Goal: Task Accomplishment & Management: Use online tool/utility

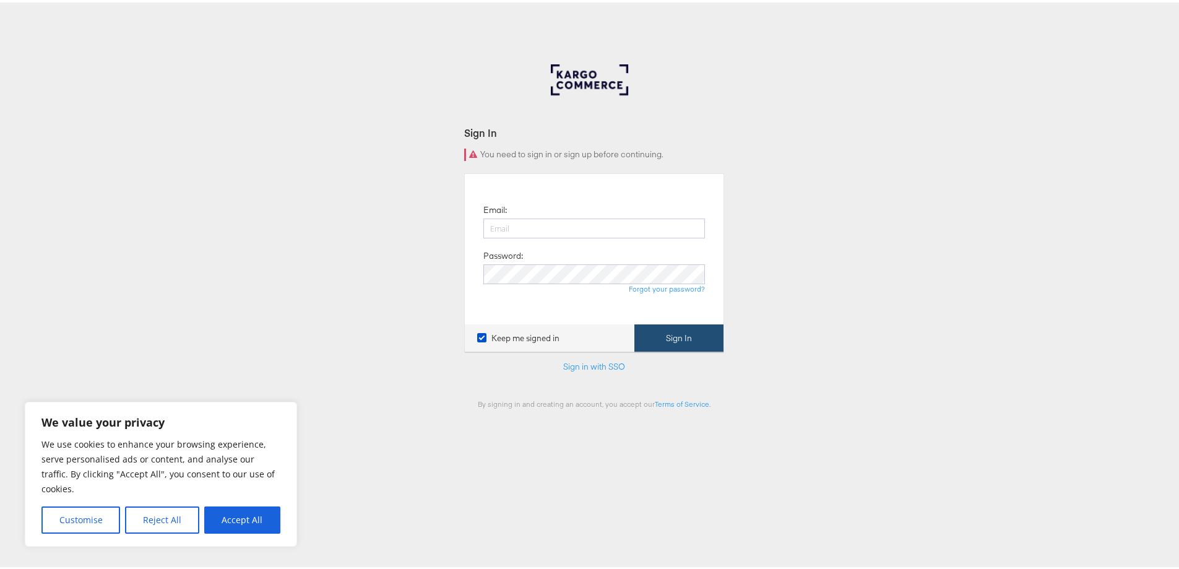
type input "[EMAIL_ADDRESS][DOMAIN_NAME]"
click at [676, 335] on button "Sign In" at bounding box center [678, 336] width 89 height 28
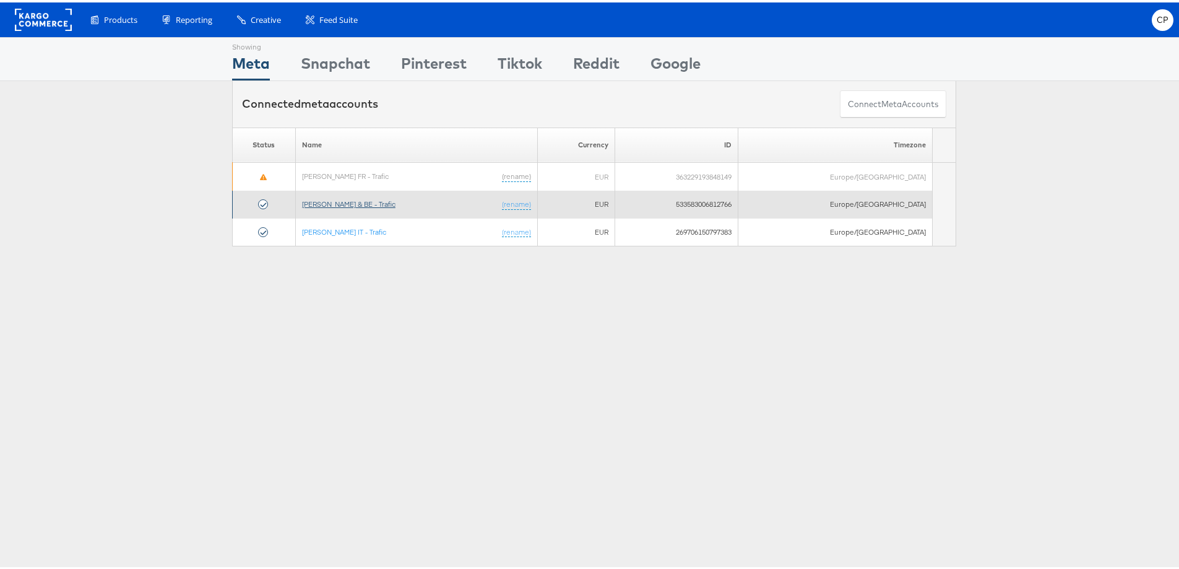
click at [322, 199] on link "Jules FR & BE - Trafic" at bounding box center [348, 201] width 93 height 9
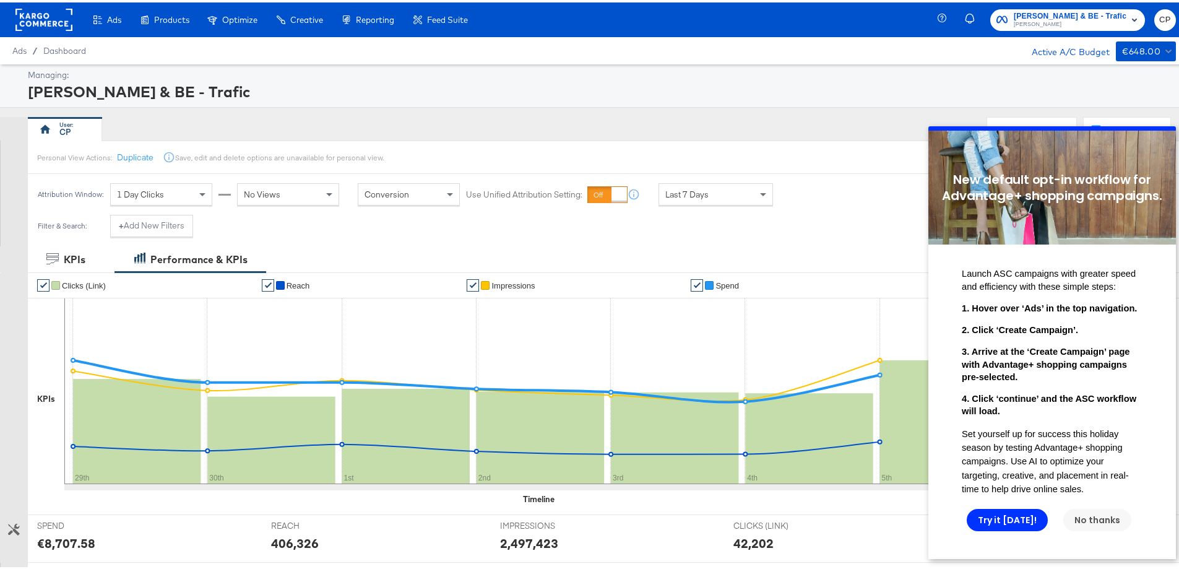
click at [1090, 530] on link "No thanks" at bounding box center [1097, 519] width 68 height 22
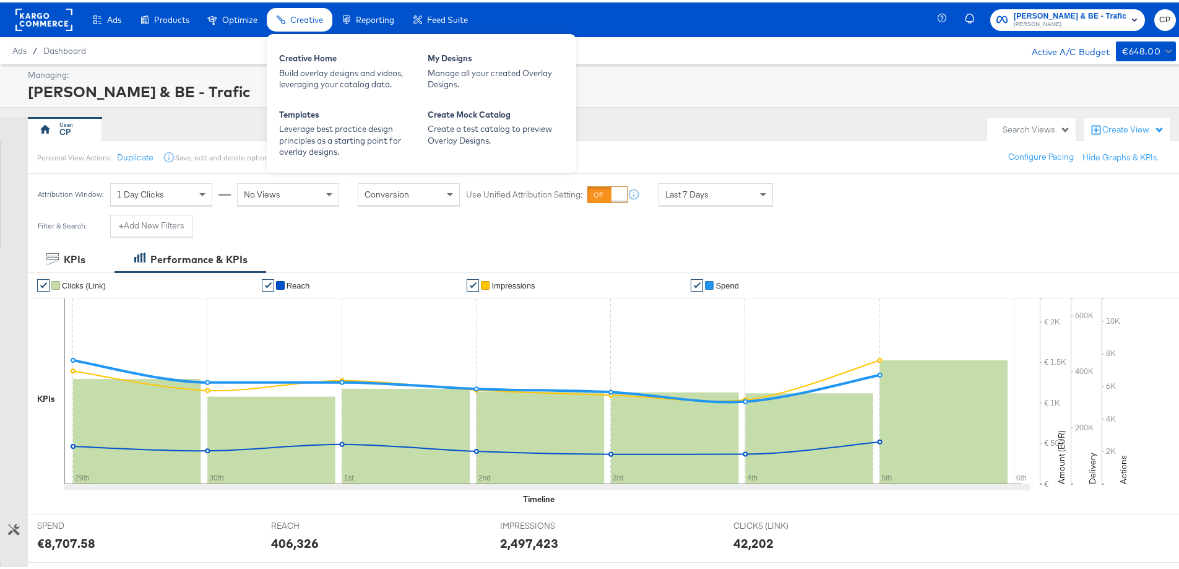
click at [297, 13] on span "Creative" at bounding box center [306, 17] width 33 height 10
click at [306, 66] on div "Build overlay designs and videos, leveraging your catalog data." at bounding box center [347, 76] width 136 height 23
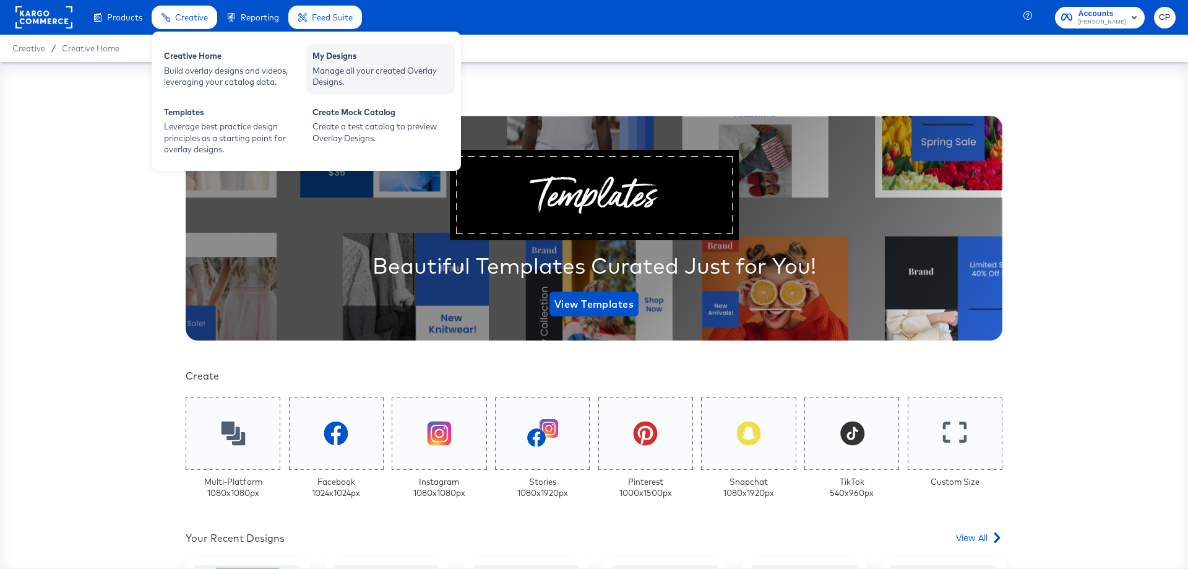
click at [335, 65] on div "Manage all your created Overlay Designs." at bounding box center [381, 76] width 136 height 23
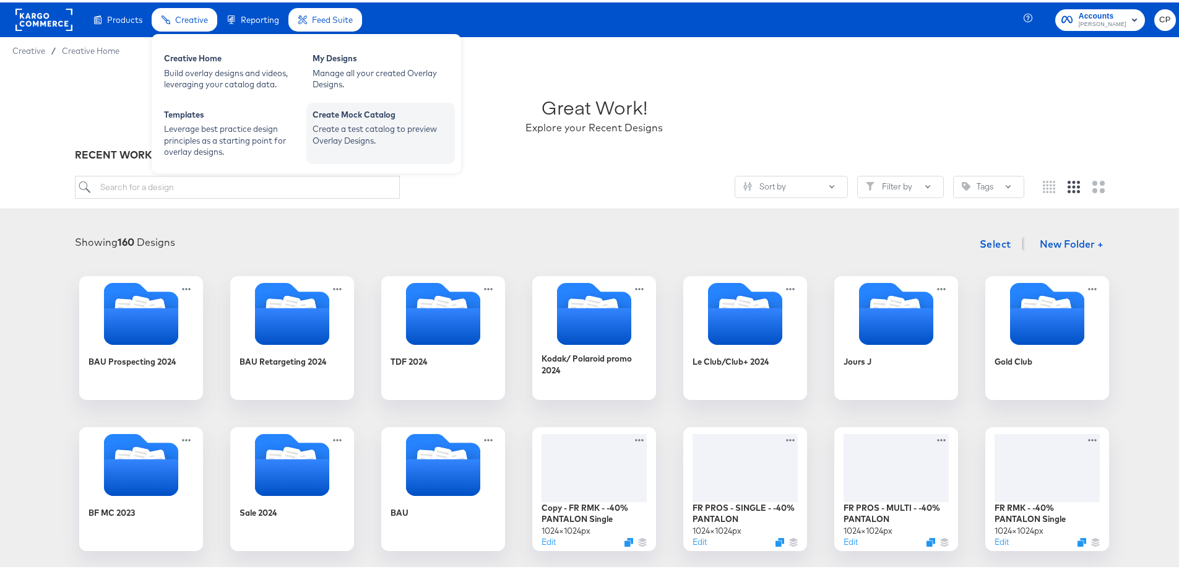
click at [339, 118] on div "Create Mock Catalog" at bounding box center [381, 113] width 136 height 15
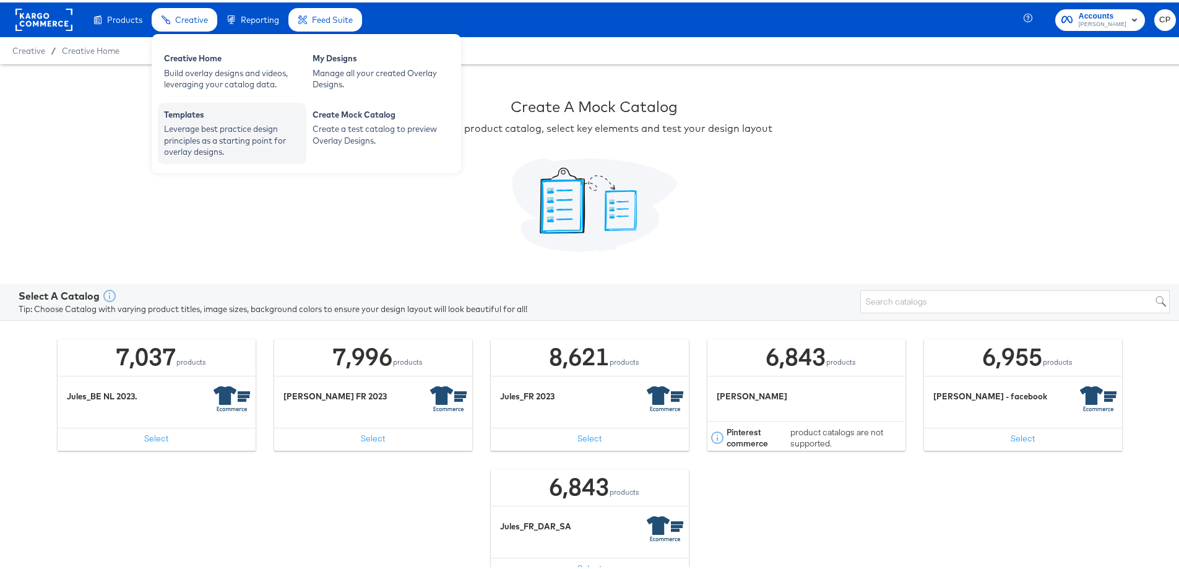
click at [183, 114] on div "Templates" at bounding box center [232, 113] width 136 height 15
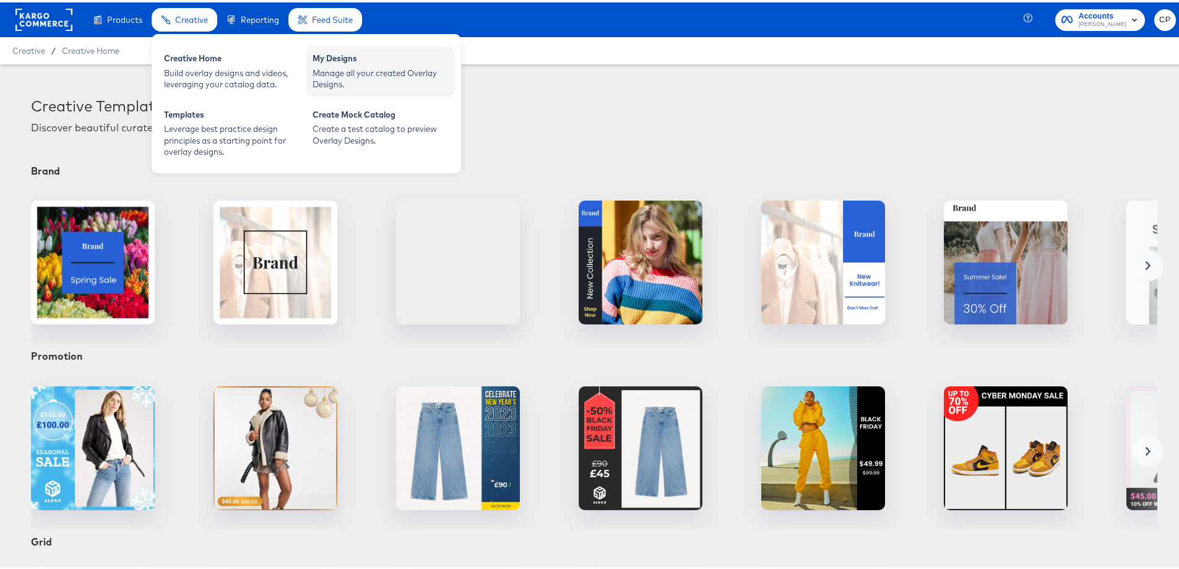
click at [351, 60] on div "My Designs" at bounding box center [381, 57] width 136 height 15
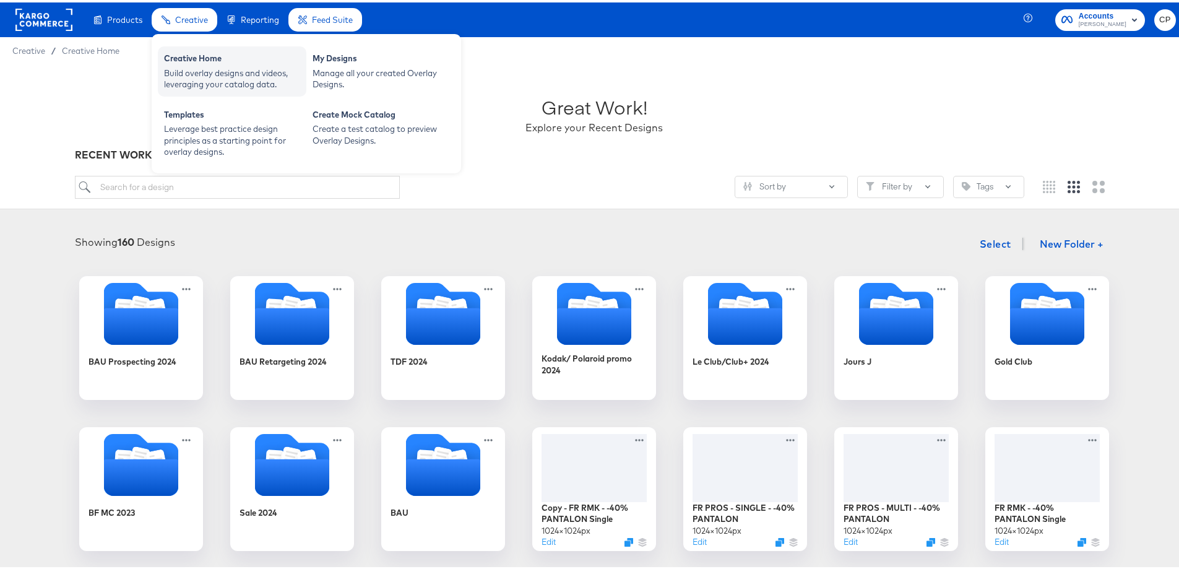
click at [186, 63] on div "Creative Home" at bounding box center [232, 57] width 136 height 15
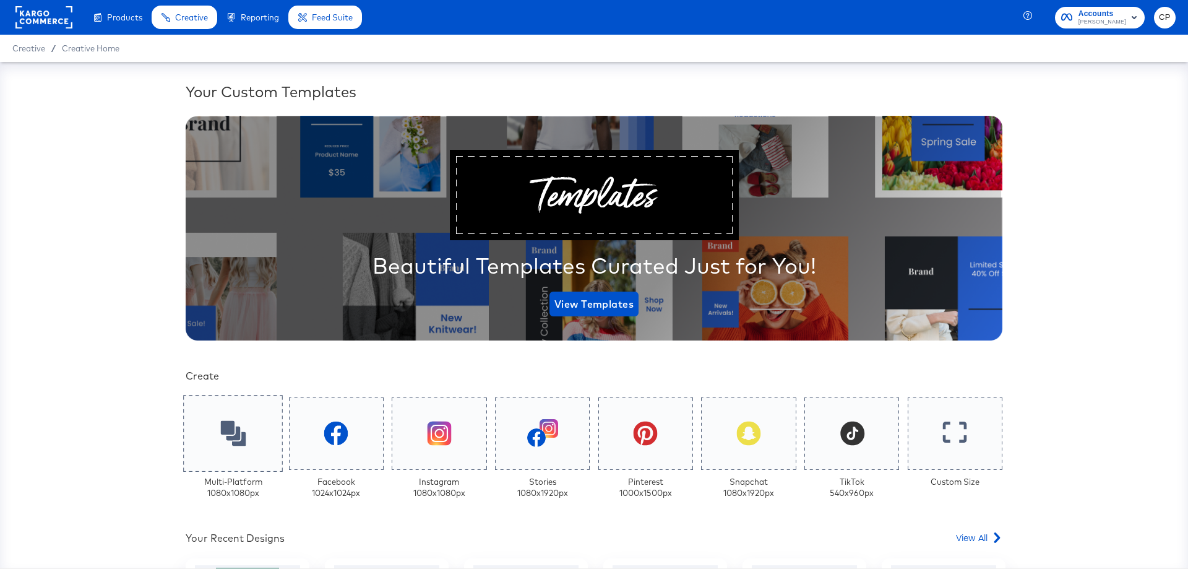
click at [233, 432] on icon at bounding box center [232, 432] width 25 height 25
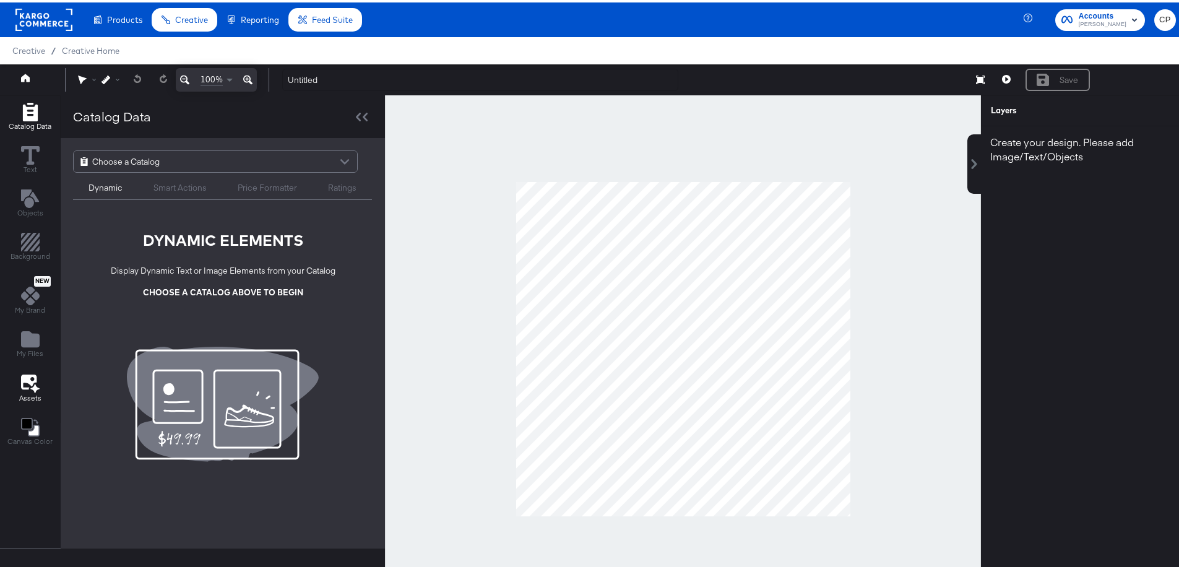
click at [27, 387] on icon at bounding box center [30, 380] width 19 height 19
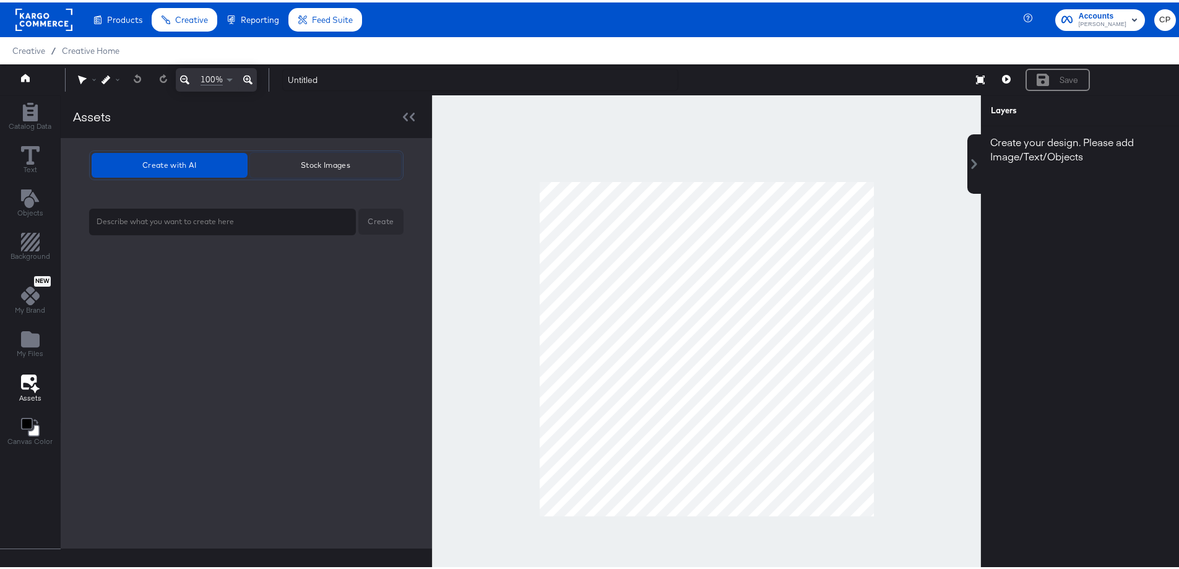
click at [316, 162] on span "Stock Images" at bounding box center [325, 162] width 141 height 13
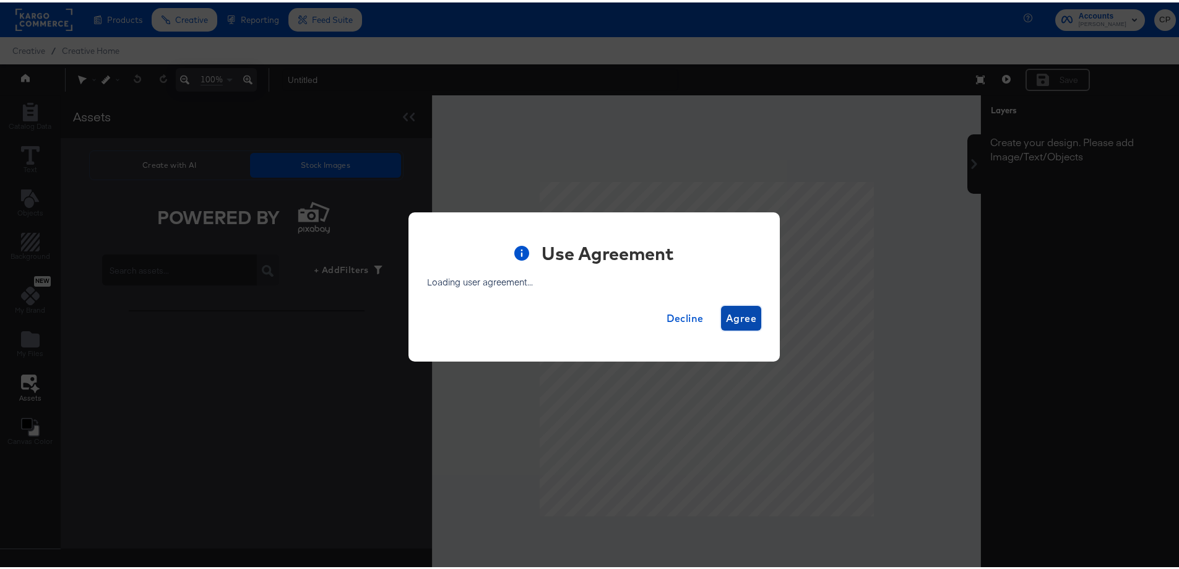
click at [731, 317] on span "Agree" at bounding box center [741, 315] width 30 height 17
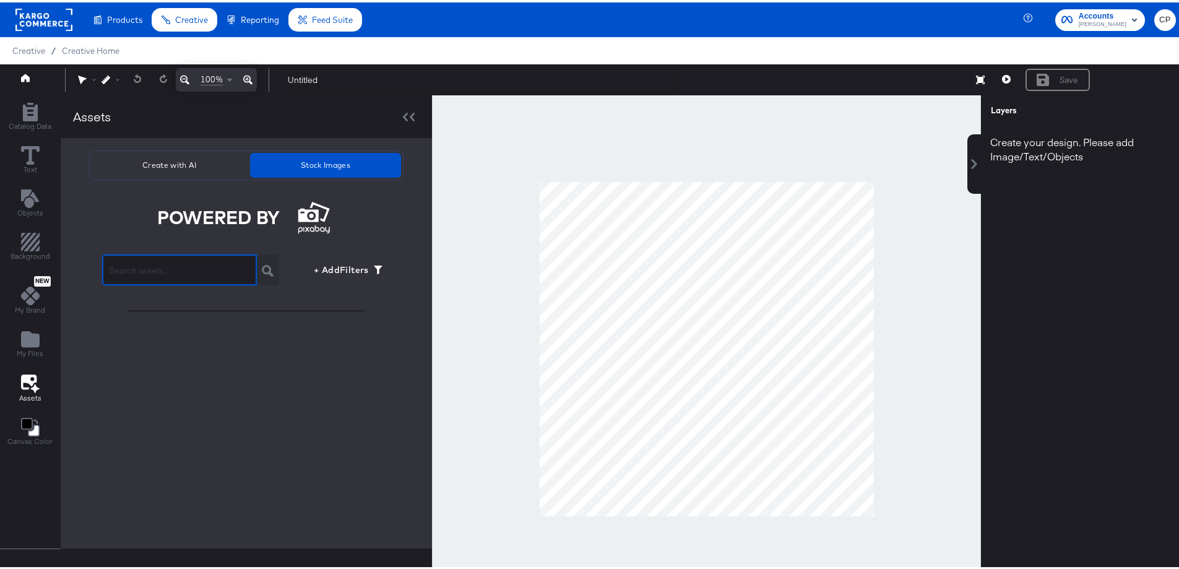
click at [145, 269] on input "text" at bounding box center [179, 262] width 155 height 35
click at [221, 215] on div "POWERED BY" at bounding box center [218, 215] width 123 height 20
click at [315, 215] on div "POWERED BY" at bounding box center [246, 217] width 178 height 46
click at [155, 156] on span "Create with AI" at bounding box center [170, 162] width 146 height 13
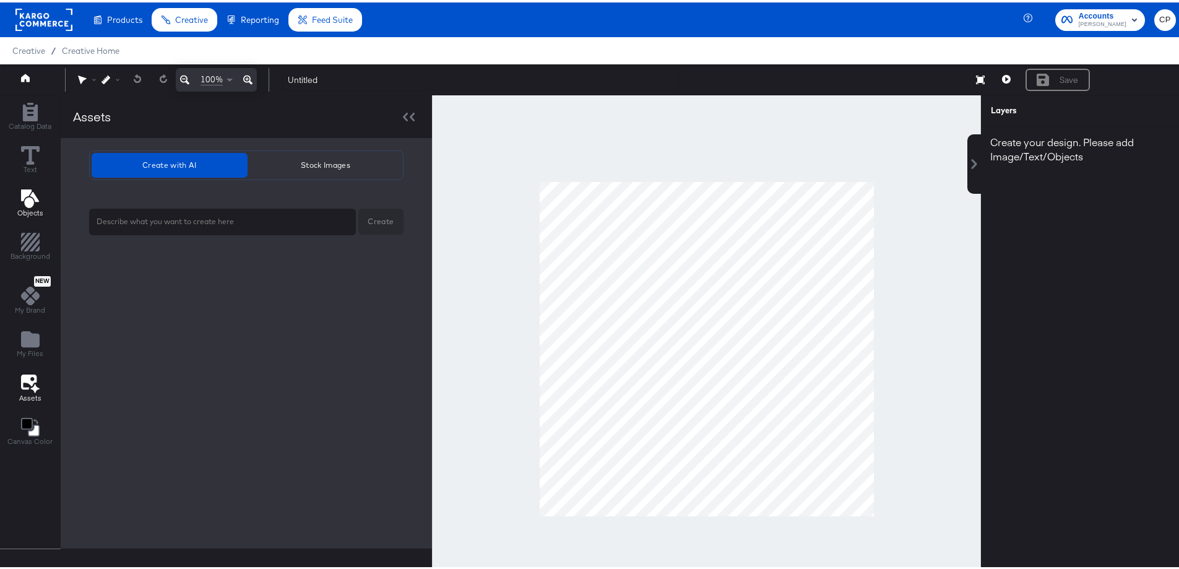
click at [24, 199] on icon "Add Text" at bounding box center [30, 196] width 19 height 19
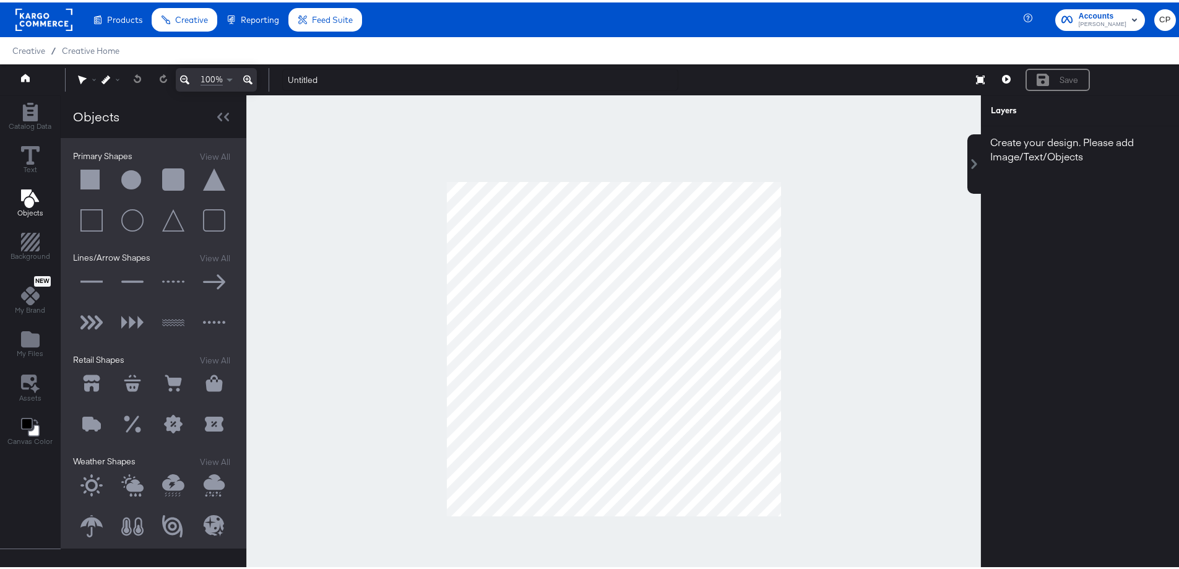
click at [86, 170] on button at bounding box center [91, 177] width 37 height 37
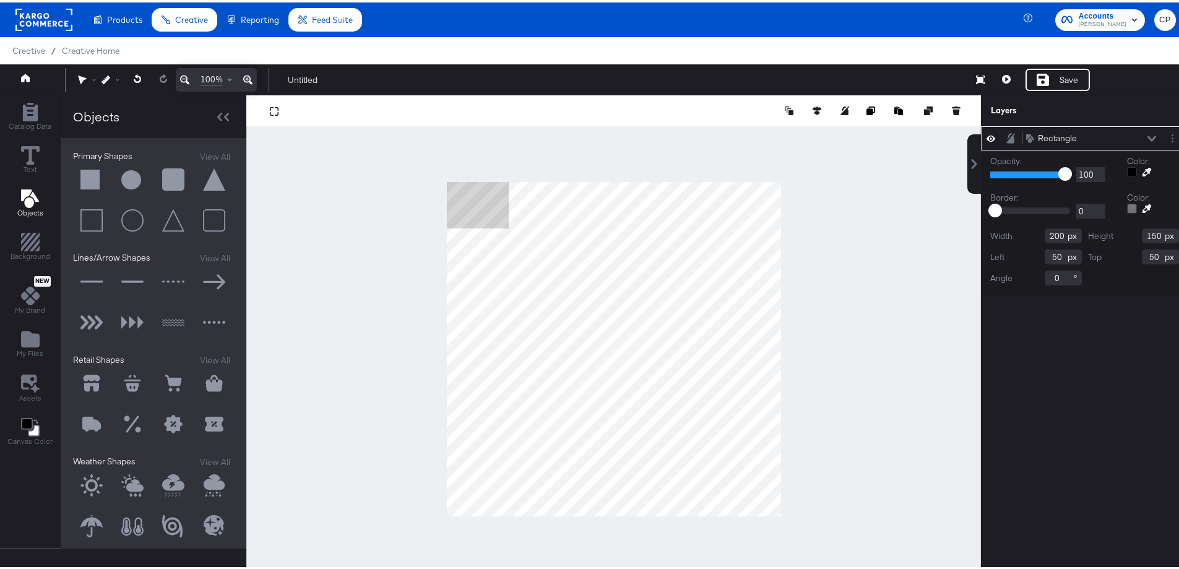
type input "0"
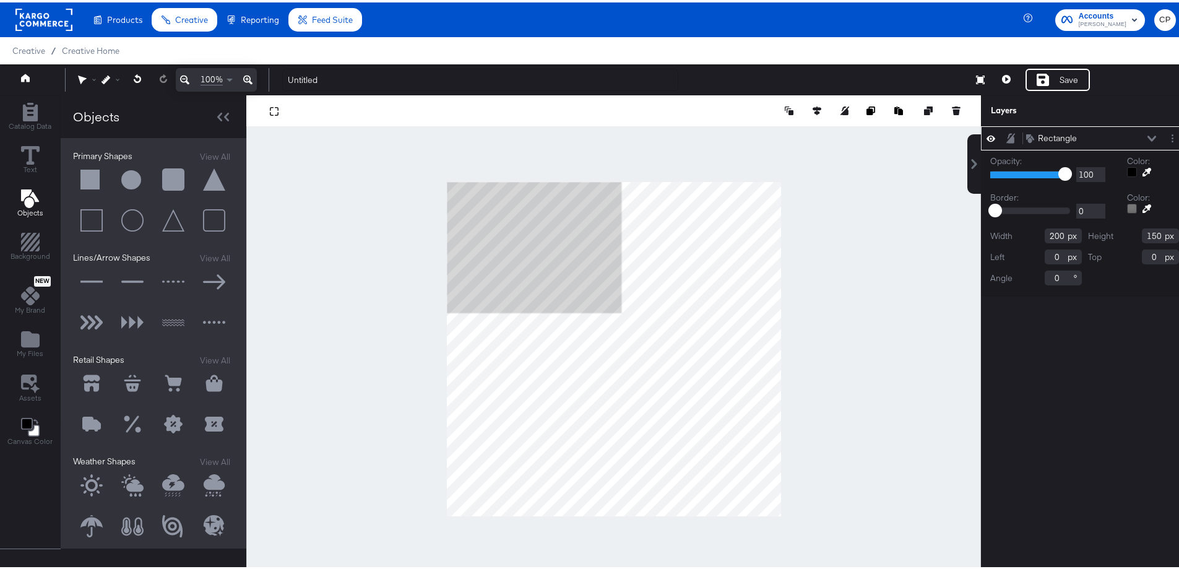
type input "565"
type input "424"
click at [831, 332] on div at bounding box center [613, 346] width 735 height 507
drag, startPoint x: 1054, startPoint y: 232, endPoint x: 1021, endPoint y: 231, distance: 32.8
click at [1021, 231] on div "Width 565" at bounding box center [1036, 233] width 92 height 15
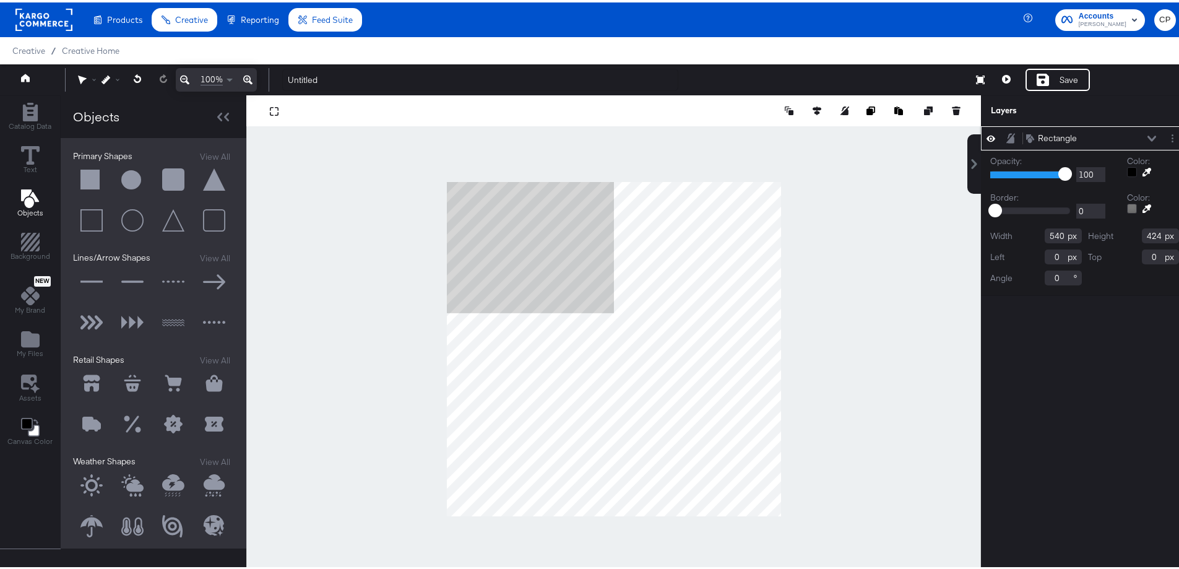
type input "540"
drag, startPoint x: 1150, startPoint y: 233, endPoint x: 1124, endPoint y: 233, distance: 26.0
click at [1124, 233] on div "Height 424" at bounding box center [1134, 233] width 92 height 15
type input "540"
click at [863, 358] on div at bounding box center [613, 346] width 735 height 507
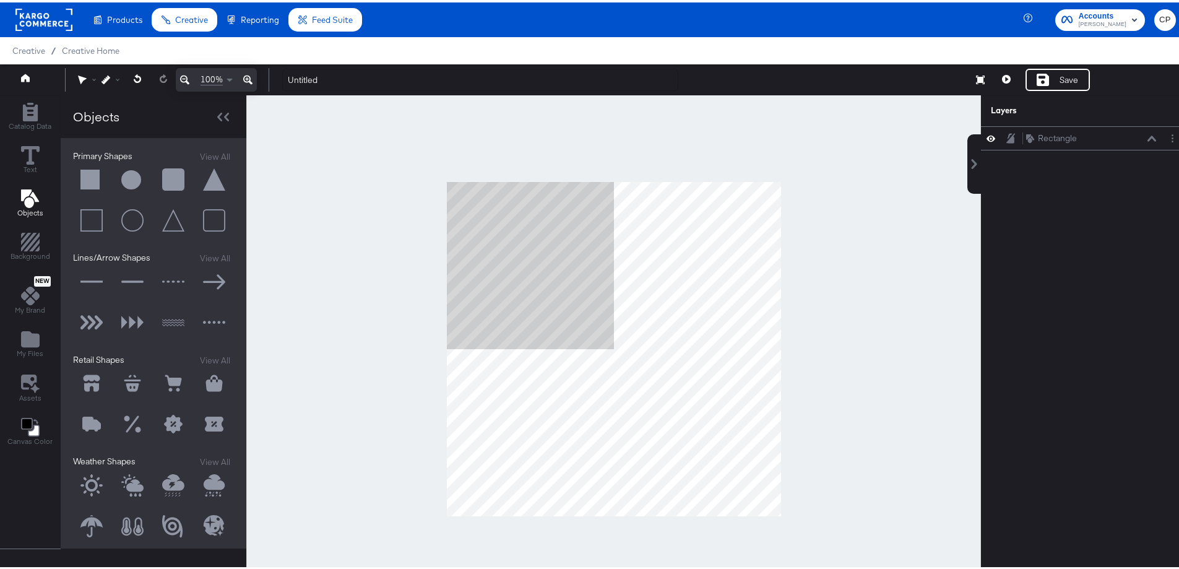
click at [346, 450] on div at bounding box center [613, 346] width 735 height 507
click at [29, 380] on icon at bounding box center [28, 379] width 15 height 15
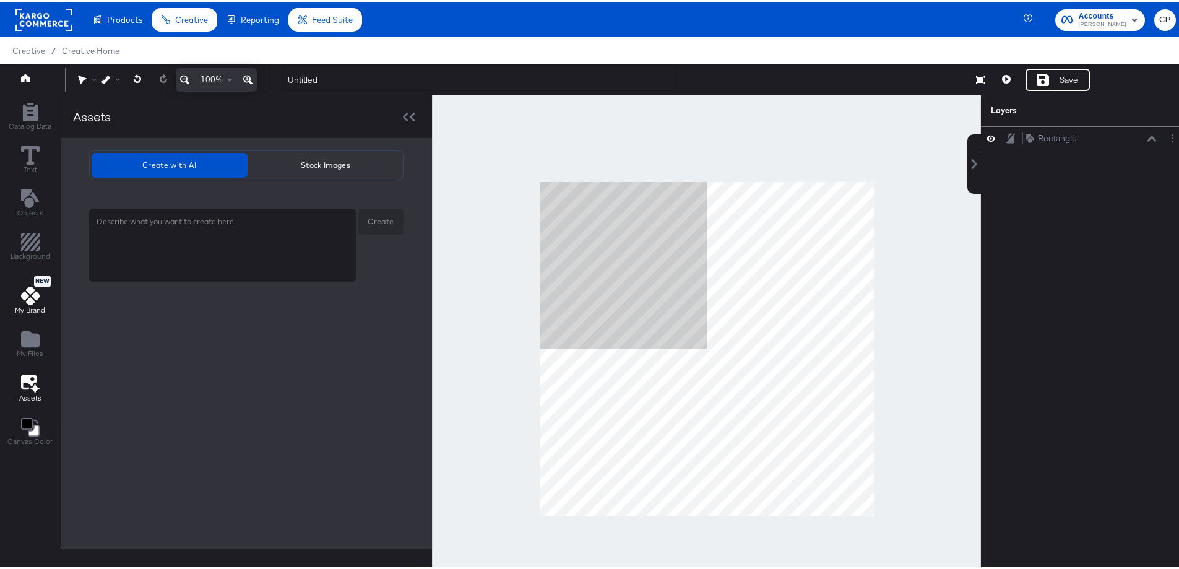
click at [27, 282] on div "New My Brand" at bounding box center [30, 293] width 30 height 39
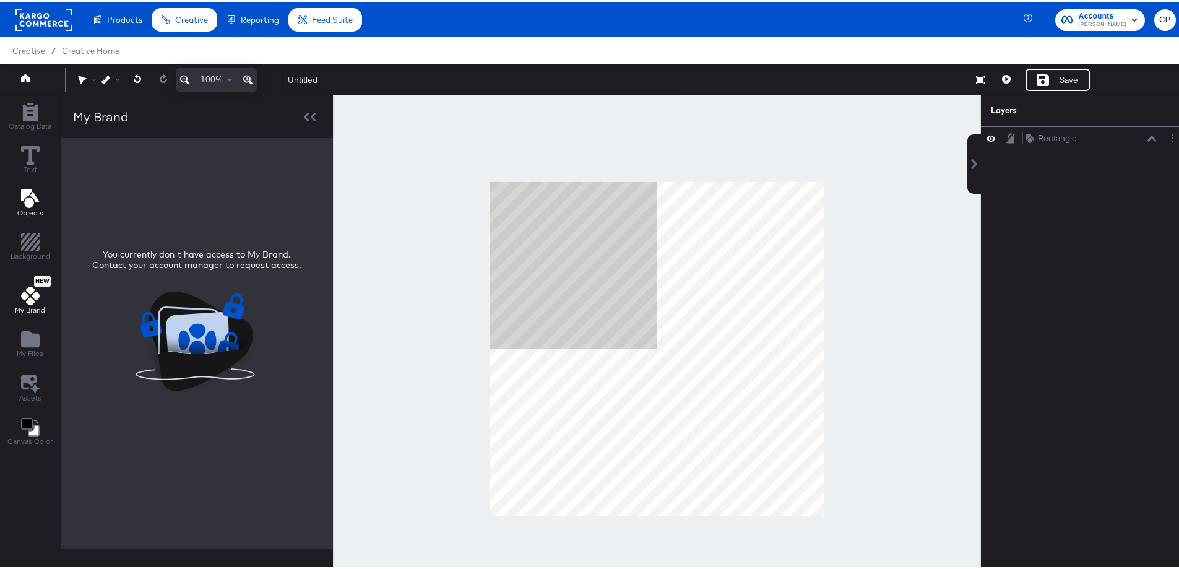
click at [25, 201] on icon "Add Text" at bounding box center [29, 196] width 18 height 19
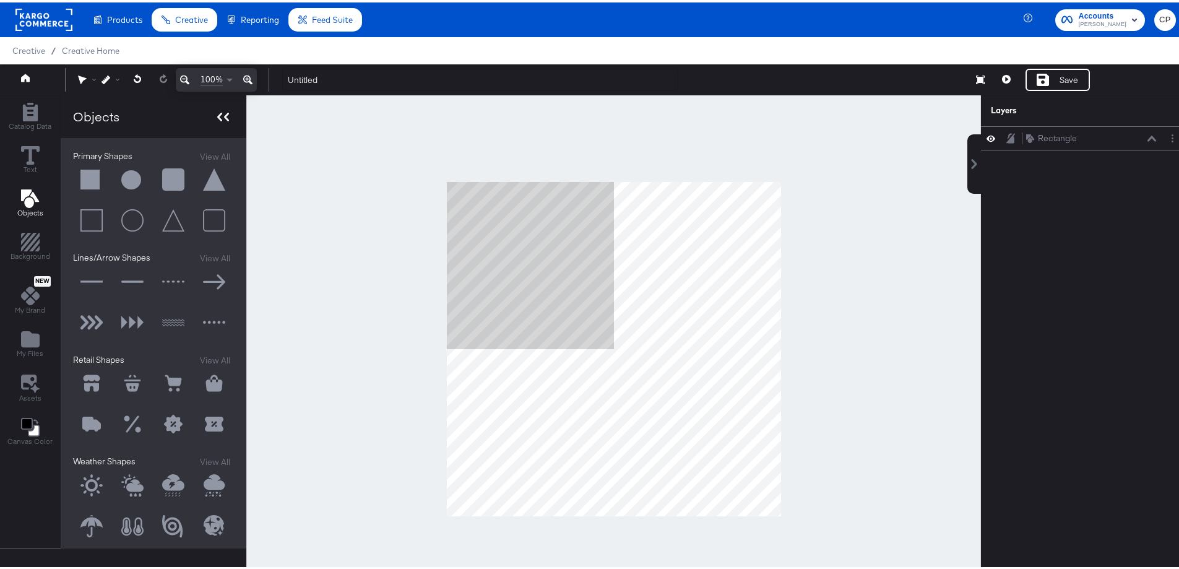
click at [222, 113] on icon at bounding box center [223, 114] width 12 height 9
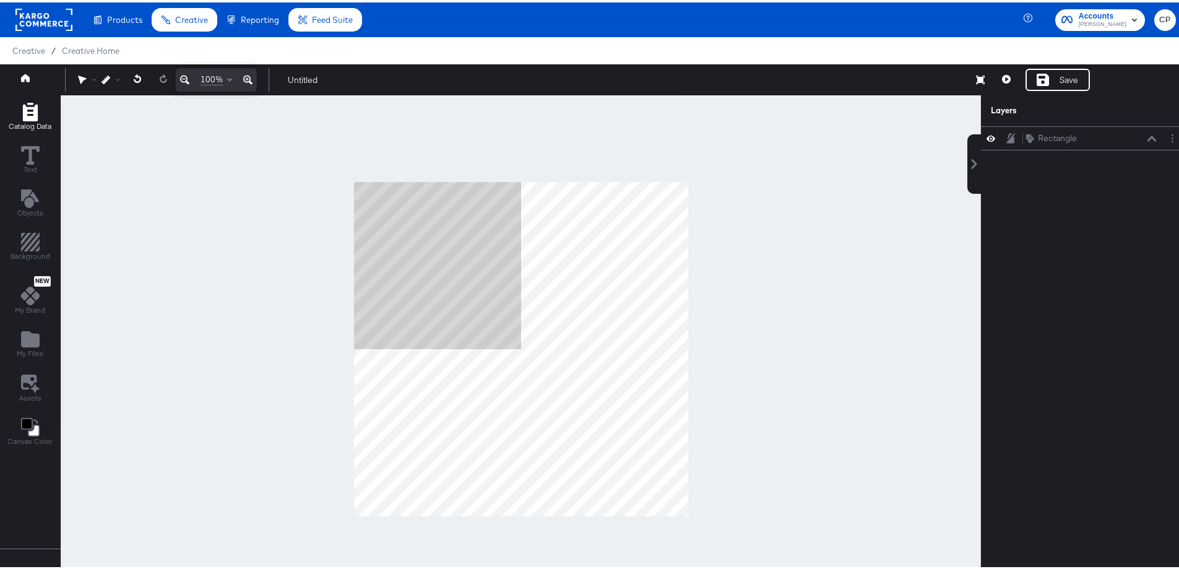
click at [28, 116] on icon "Add Rectangle" at bounding box center [29, 109] width 15 height 19
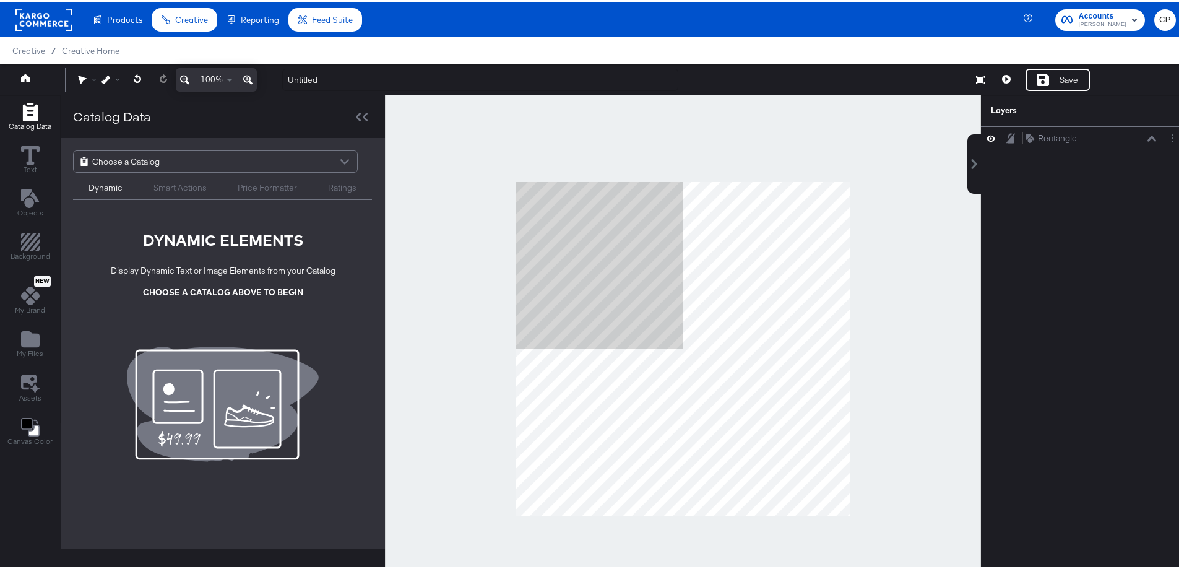
click at [166, 180] on div "Smart Actions" at bounding box center [179, 185] width 53 height 12
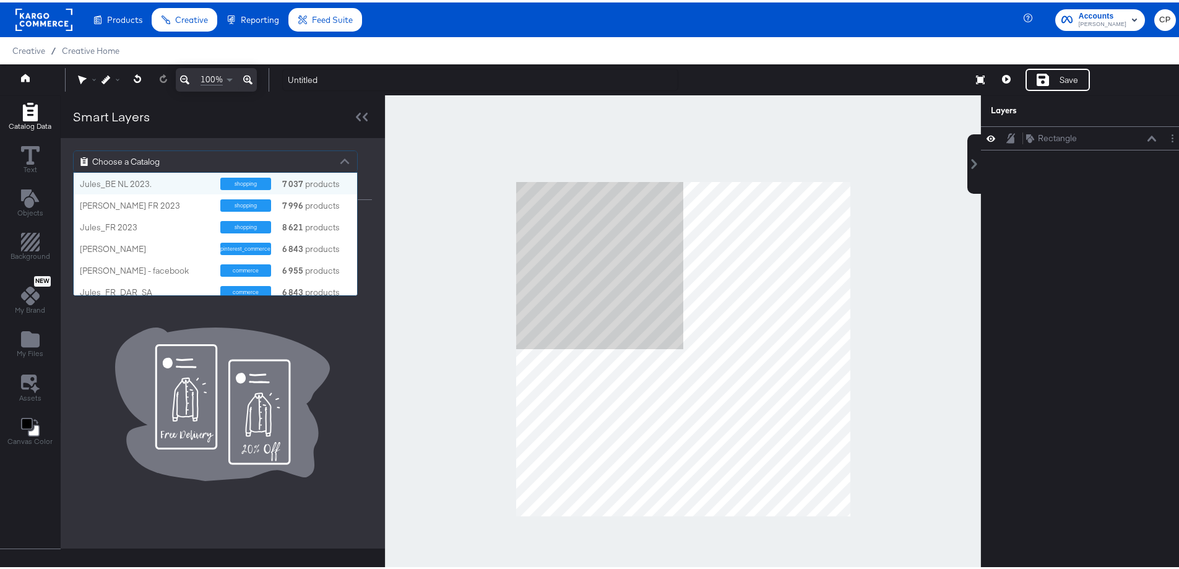
click at [314, 165] on div "Choose a Catalog" at bounding box center [215, 159] width 283 height 21
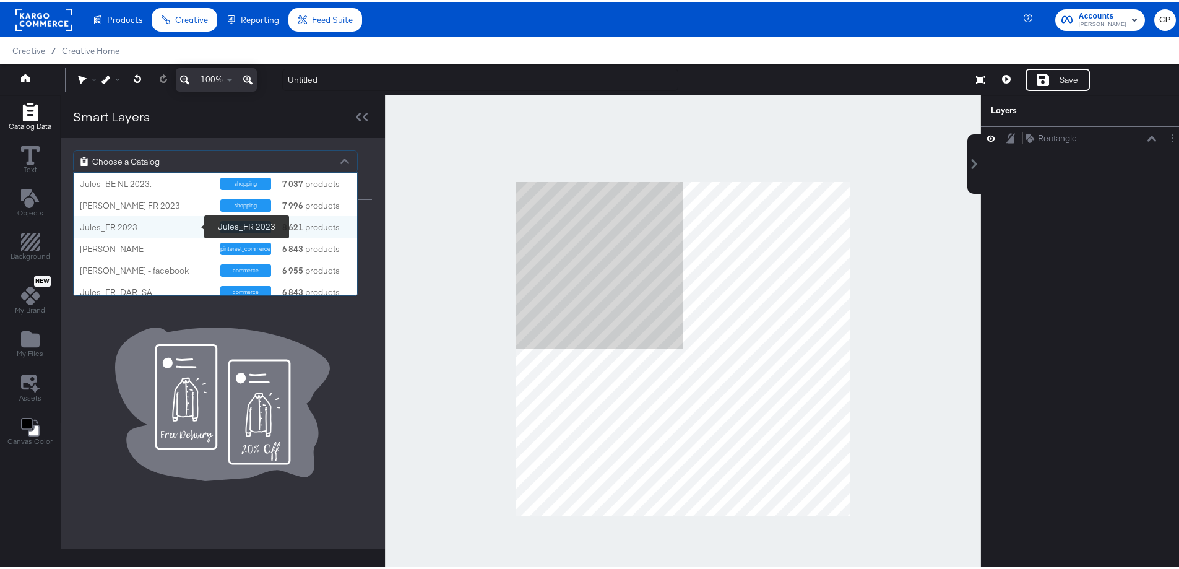
click at [110, 225] on div "Jules_FR 2023" at bounding box center [145, 225] width 131 height 12
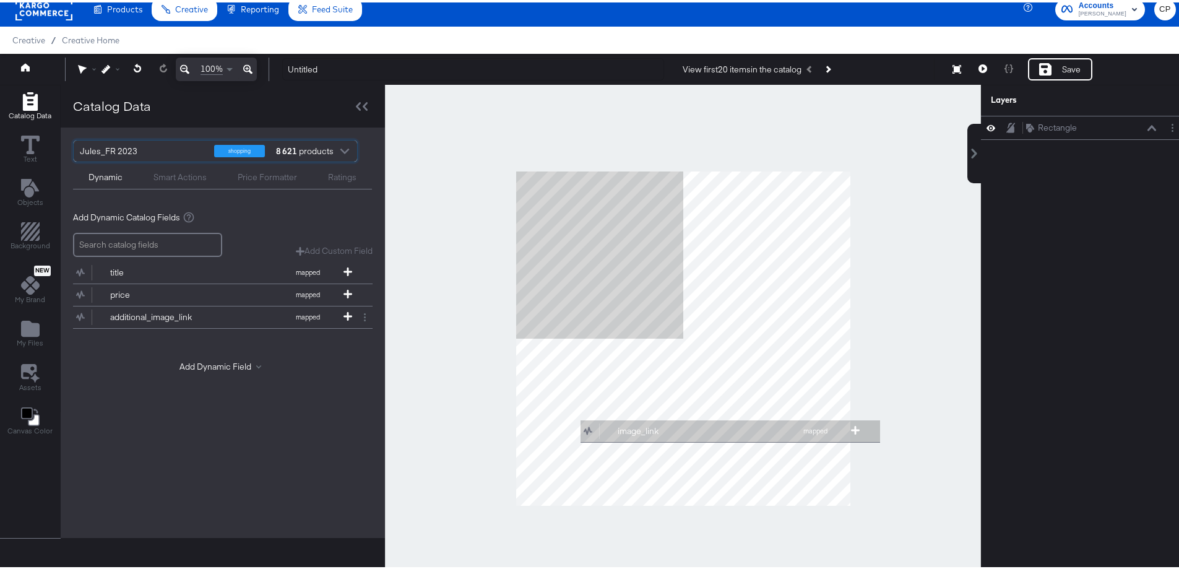
scroll to position [18, 0]
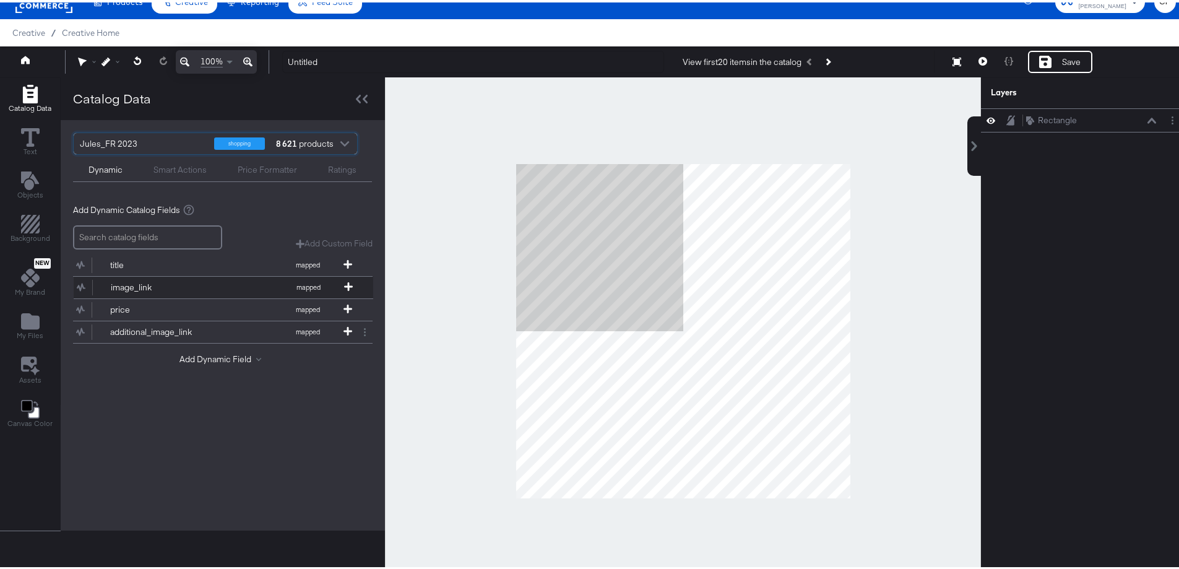
drag, startPoint x: 134, startPoint y: 325, endPoint x: 140, endPoint y: 285, distance: 40.7
click at [140, 285] on div "title mapped price mapped image_link mapped additional_image_link mapped" at bounding box center [223, 296] width 300 height 89
click at [189, 442] on div "Jules_FR 2023 shopping 8 621 products Dynamic Smart Actions Price Formatter Rat…" at bounding box center [223, 323] width 324 height 410
click at [30, 319] on icon "Add Files" at bounding box center [30, 319] width 19 height 16
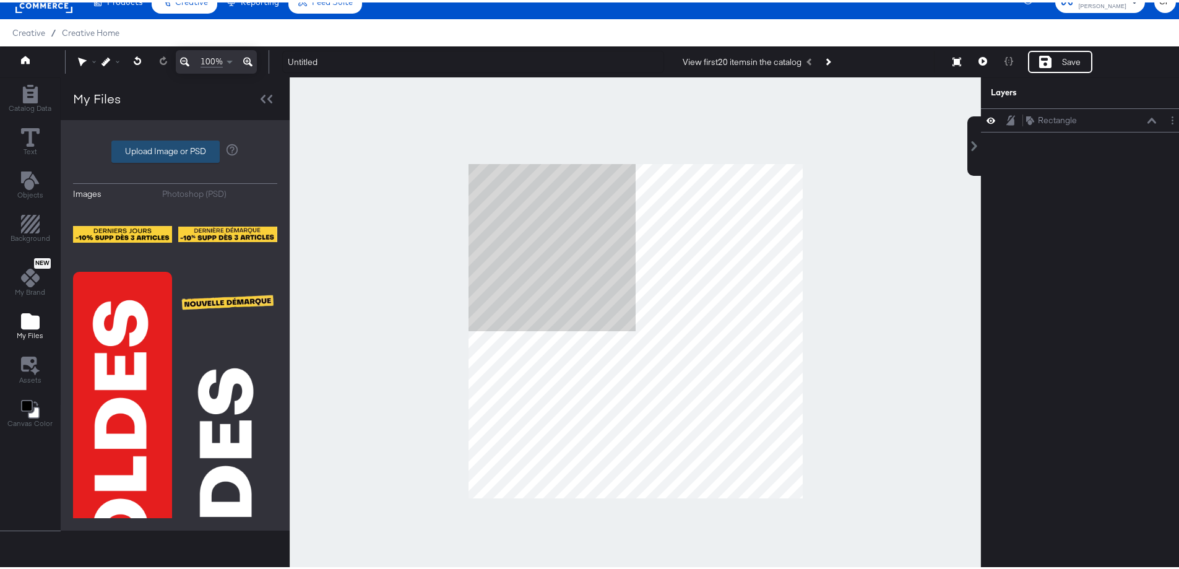
click at [146, 145] on label "Upload Image or PSD" at bounding box center [165, 149] width 107 height 21
click at [175, 149] on input "Upload Image or PSD" at bounding box center [175, 149] width 0 height 0
type input "C:\fakepath\Overlay-Version2025.psd"
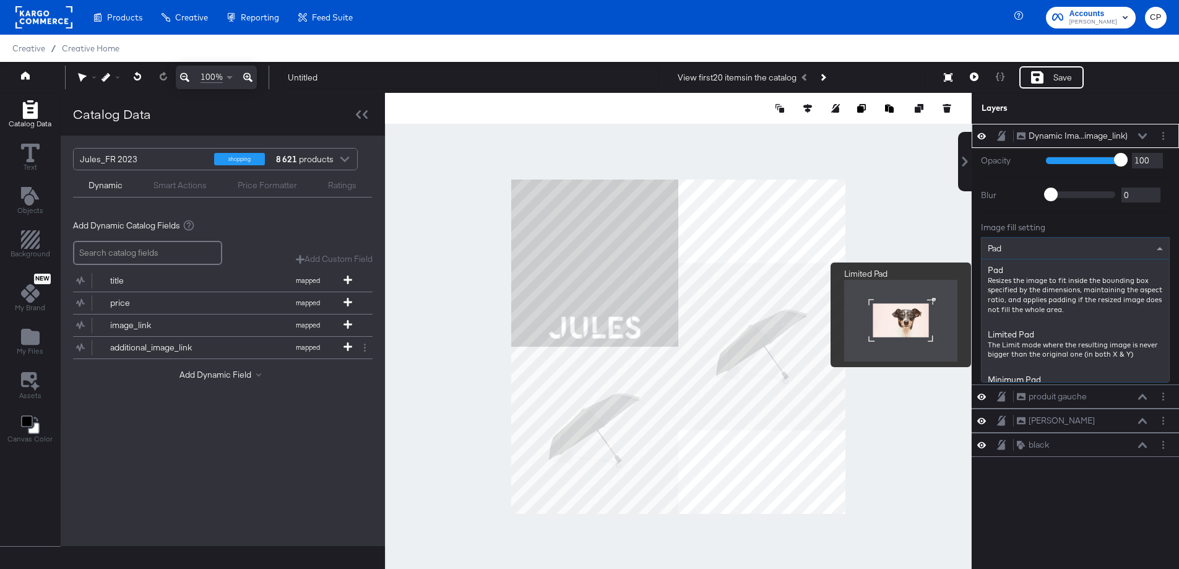
scroll to position [32, 0]
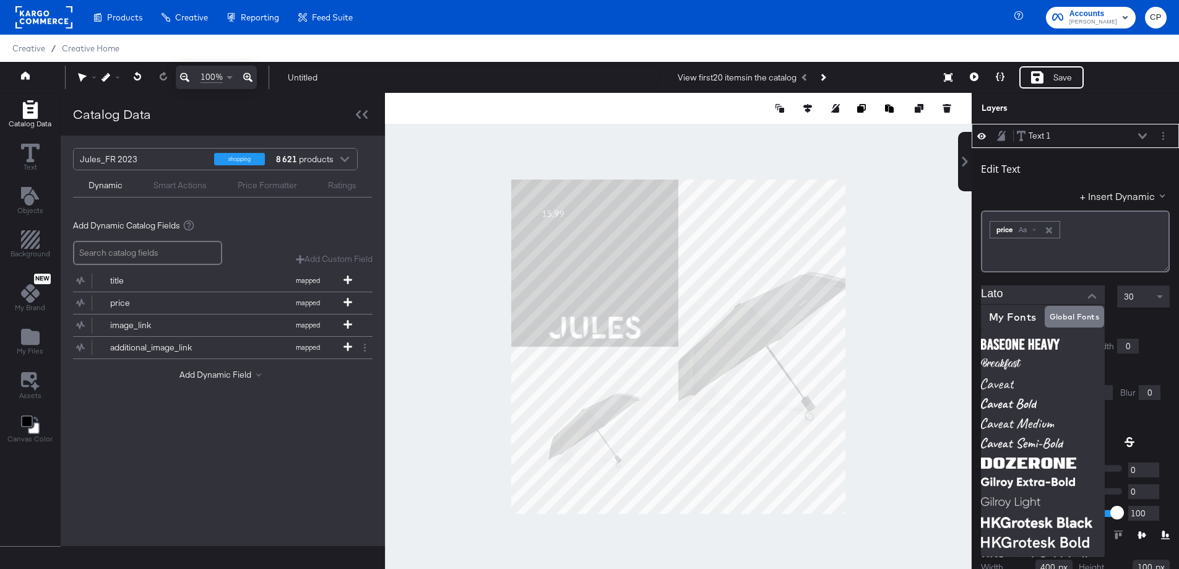
scroll to position [3, 0]
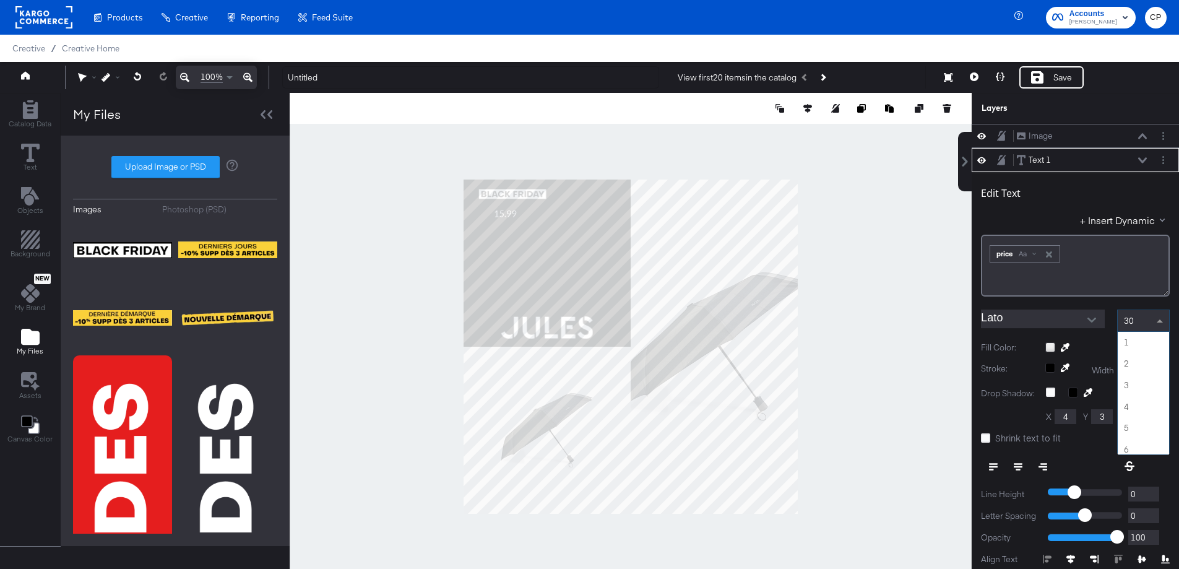
scroll to position [3, 0]
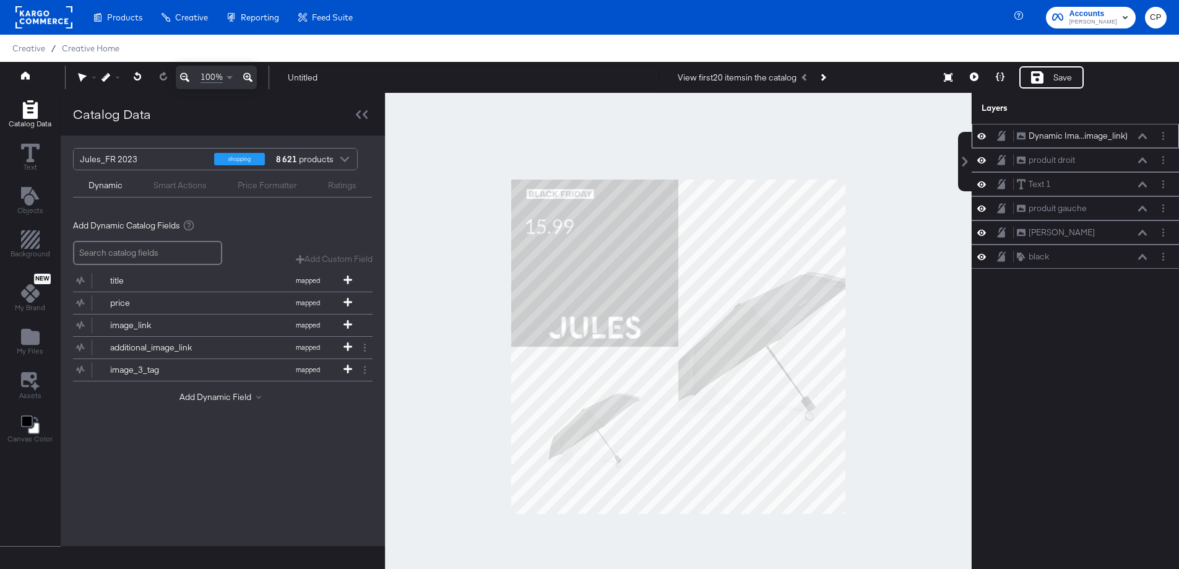
scroll to position [6, 0]
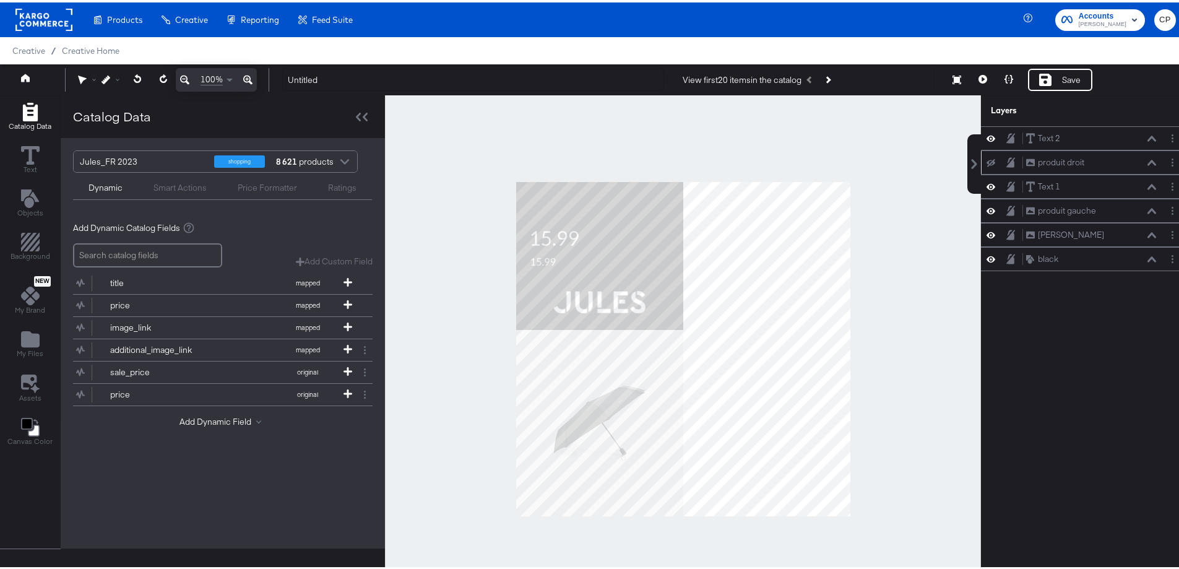
click at [986, 160] on icon at bounding box center [990, 160] width 9 height 8
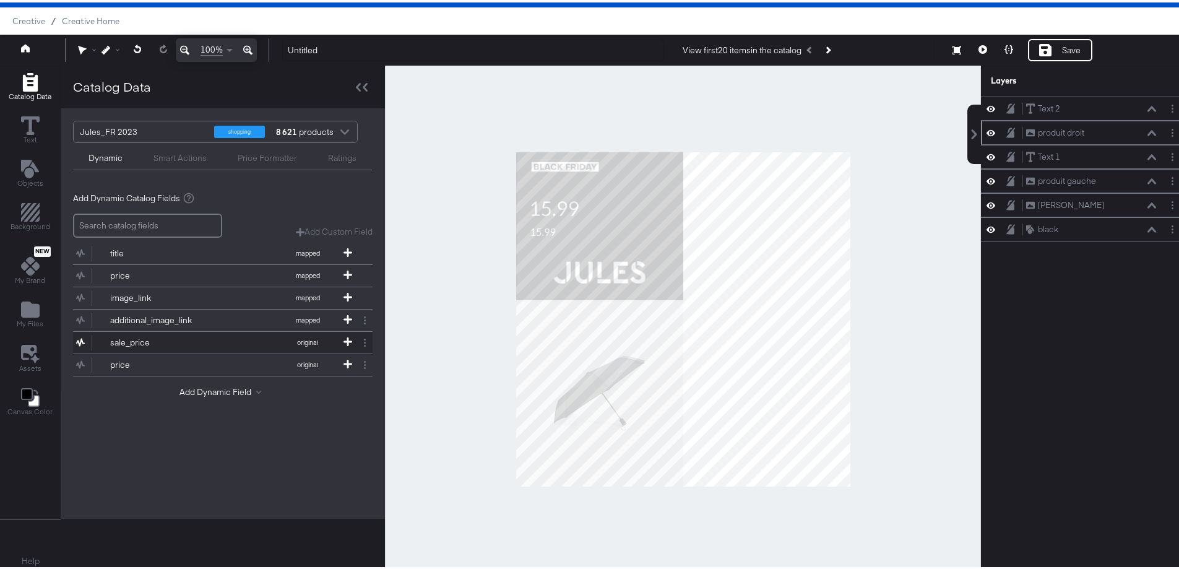
scroll to position [32, 0]
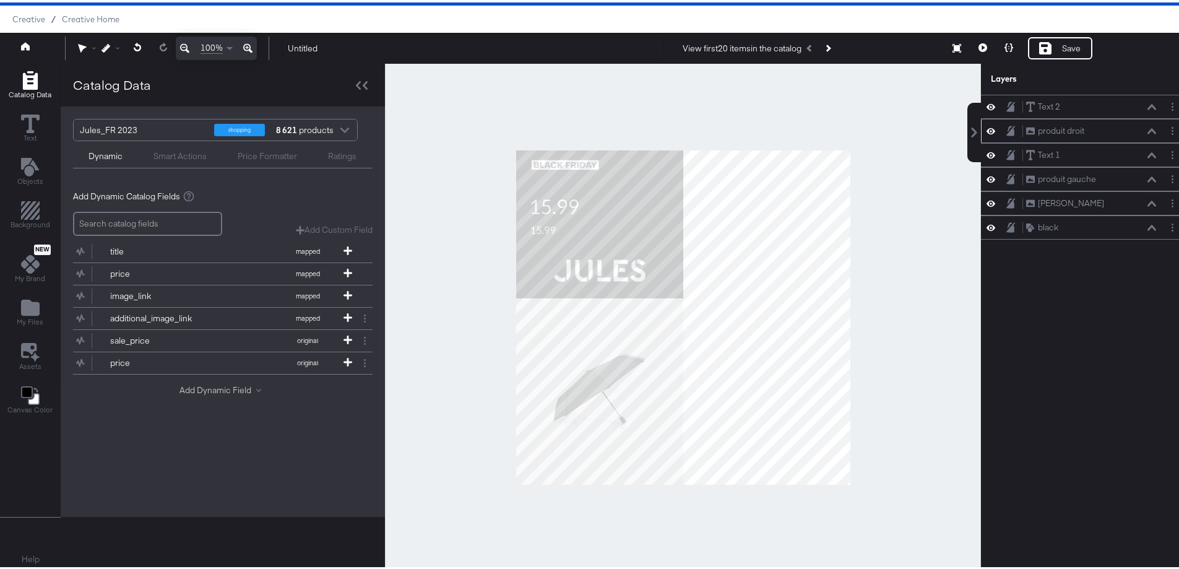
click at [218, 384] on button "Add Dynamic Field" at bounding box center [222, 388] width 87 height 12
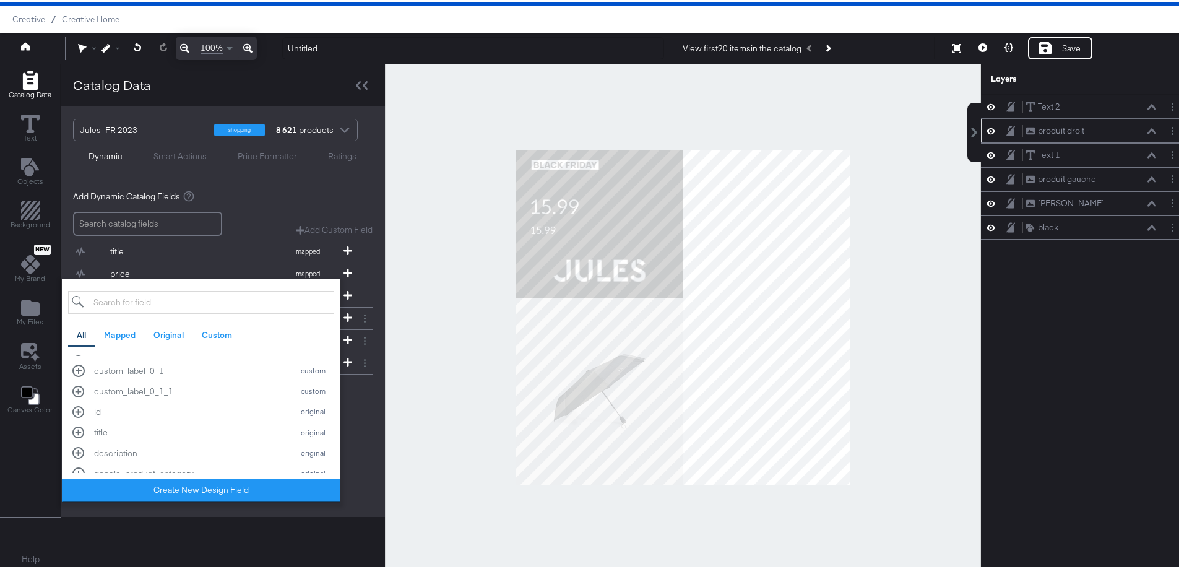
scroll to position [495, 0]
click at [105, 400] on div "title" at bounding box center [190, 402] width 192 height 12
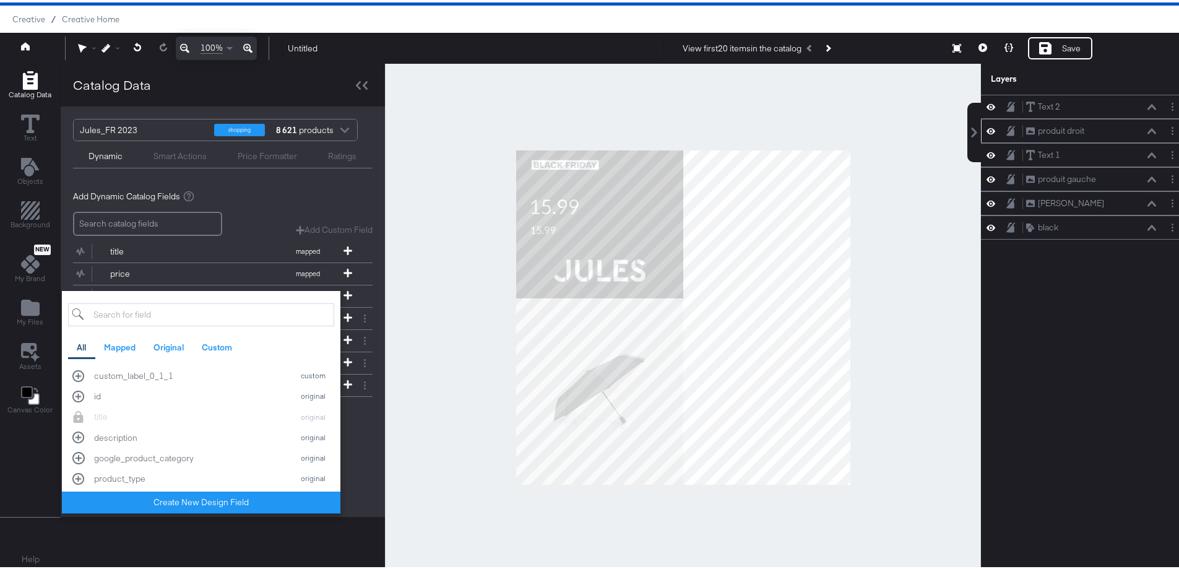
click at [361, 442] on div "Add Dynamic Catalog Fields Add Custom Field Create a custom field based on an e…" at bounding box center [223, 310] width 324 height 265
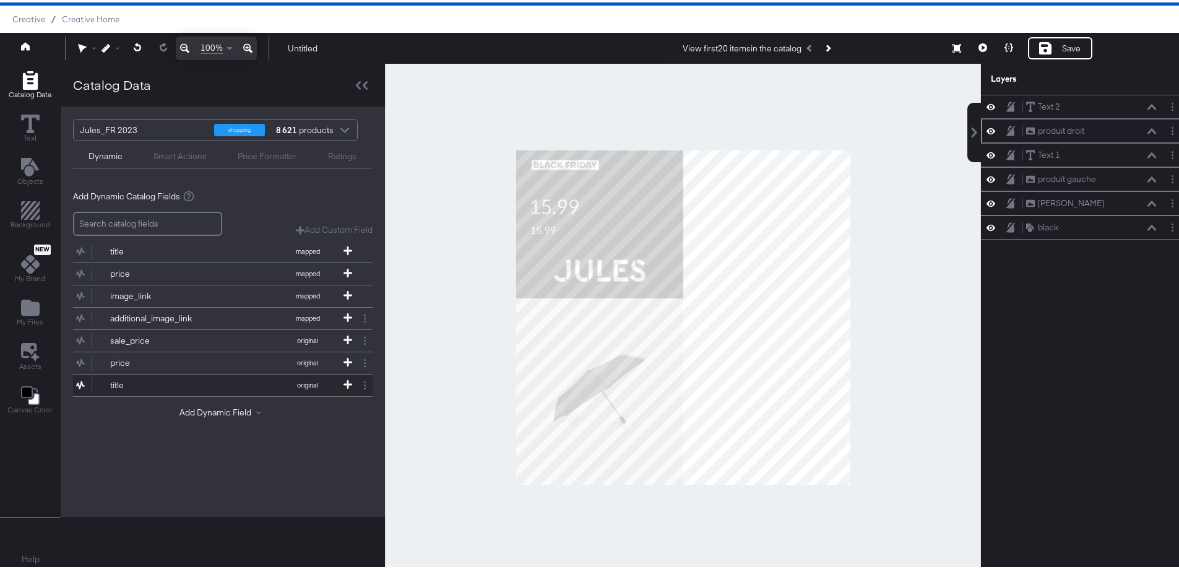
click at [121, 382] on div "title" at bounding box center [155, 383] width 90 height 12
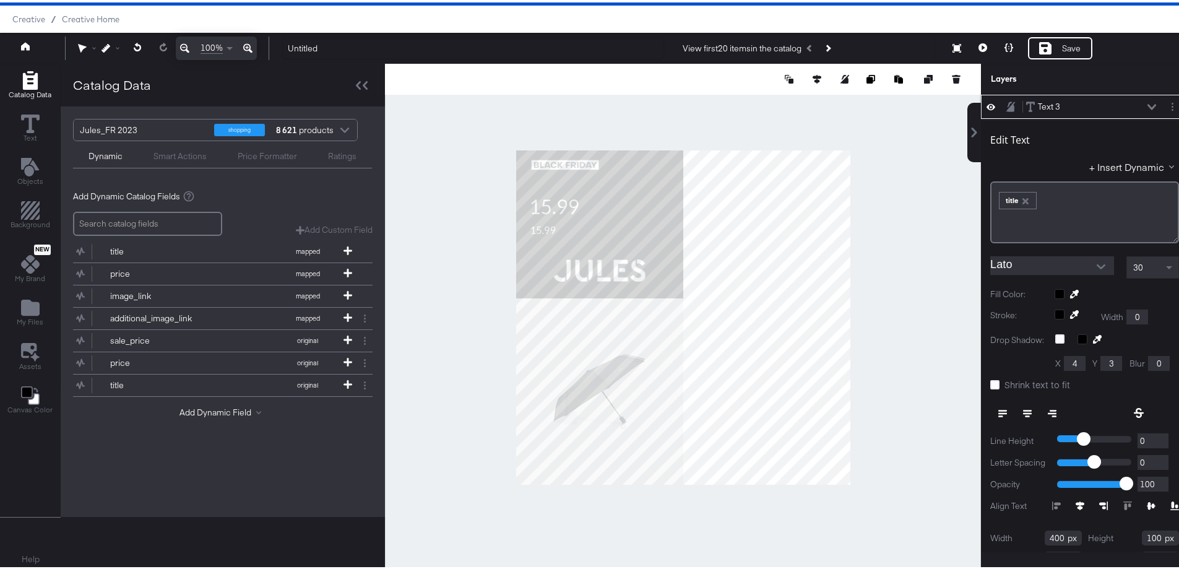
click at [1093, 335] on icon at bounding box center [1097, 337] width 9 height 9
click at [593, 267] on div at bounding box center [683, 314] width 595 height 507
click at [1071, 308] on icon at bounding box center [1075, 312] width 9 height 9
click at [611, 267] on div at bounding box center [683, 314] width 595 height 507
click at [1071, 293] on icon at bounding box center [1075, 292] width 9 height 9
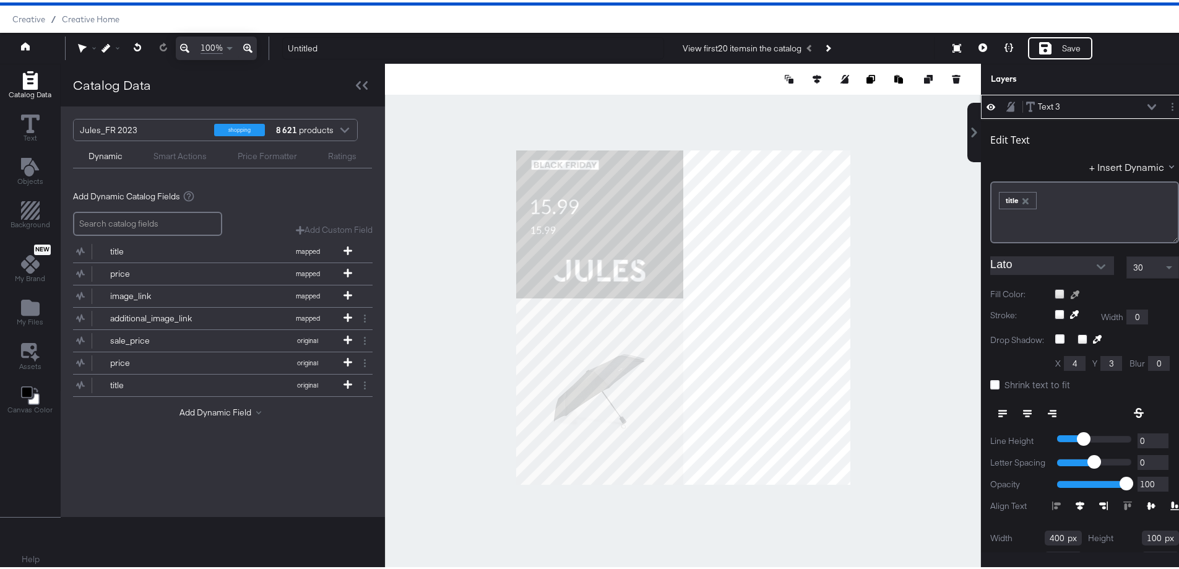
click at [612, 270] on div at bounding box center [683, 314] width 595 height 507
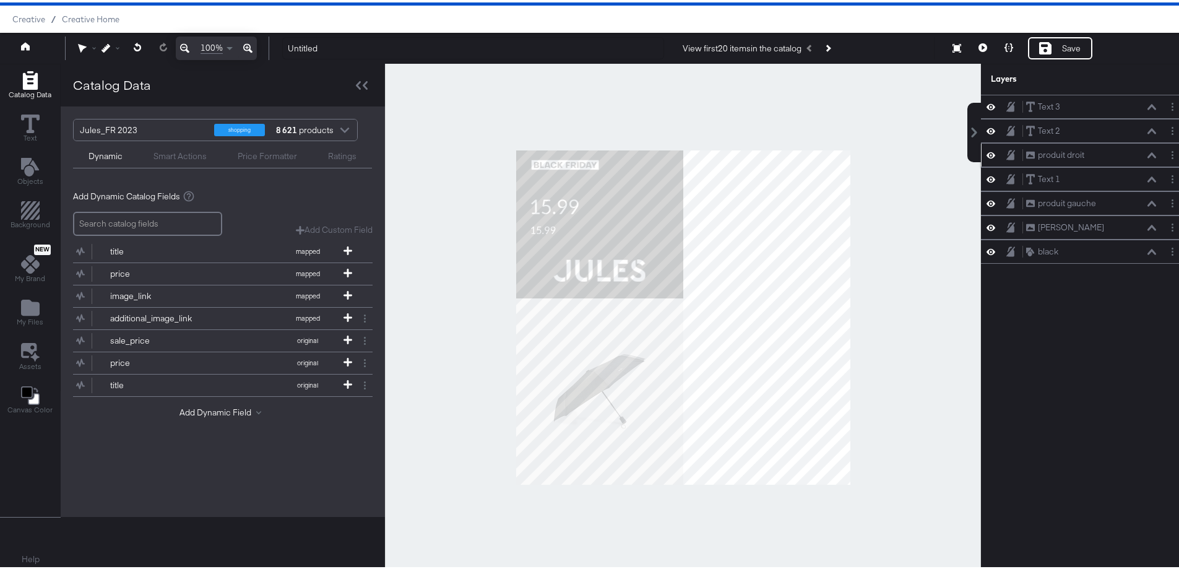
click at [869, 321] on div at bounding box center [683, 314] width 596 height 507
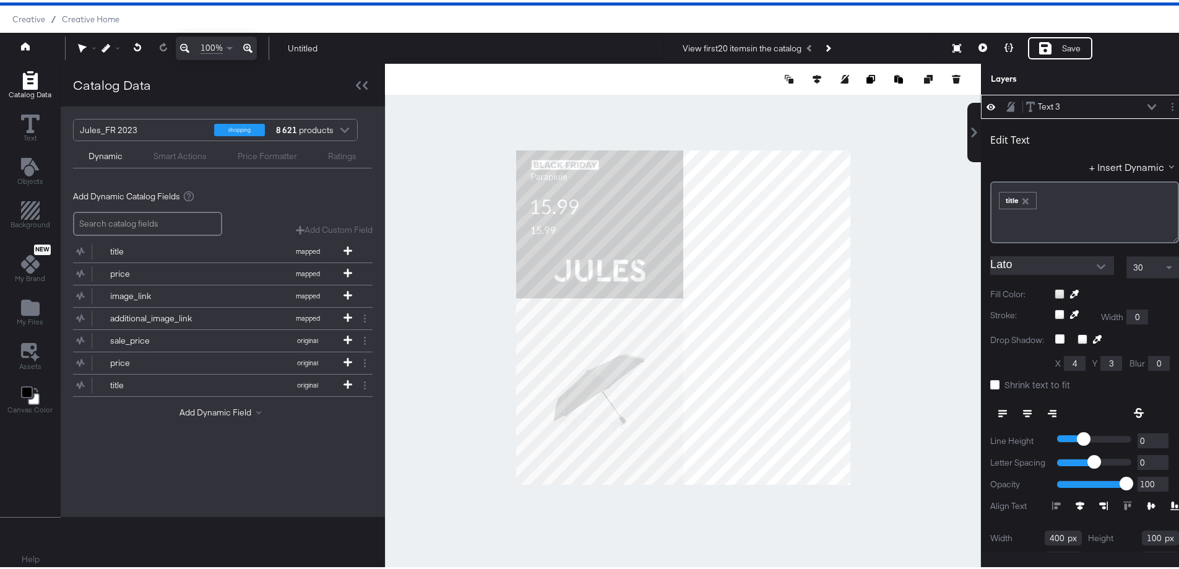
type input "48"
type input "74"
click at [1163, 262] on span at bounding box center [1170, 264] width 15 height 21
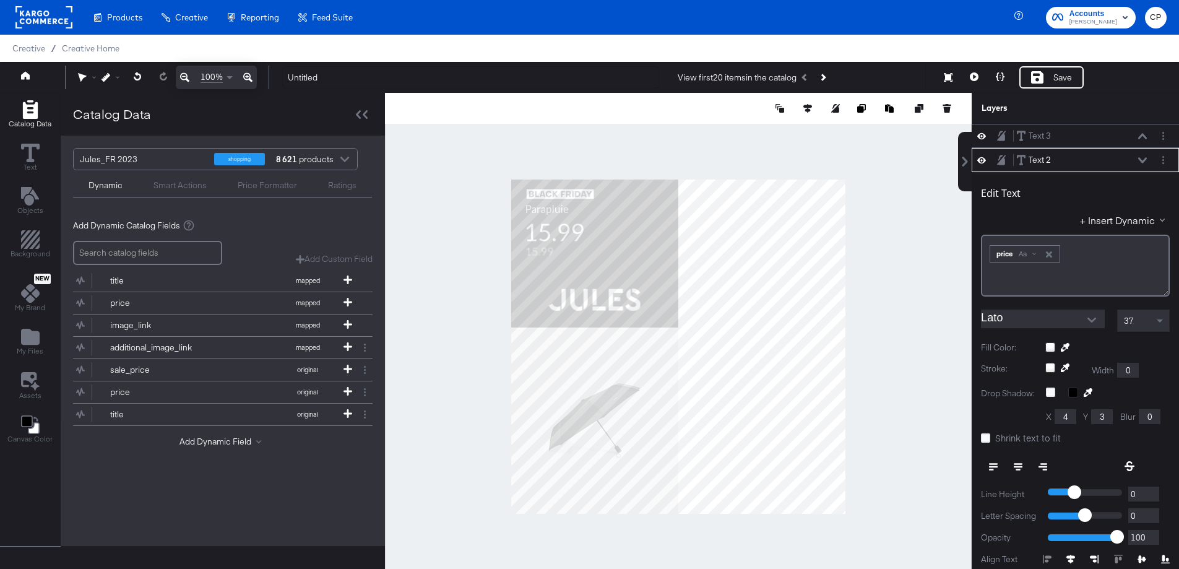
scroll to position [32, 0]
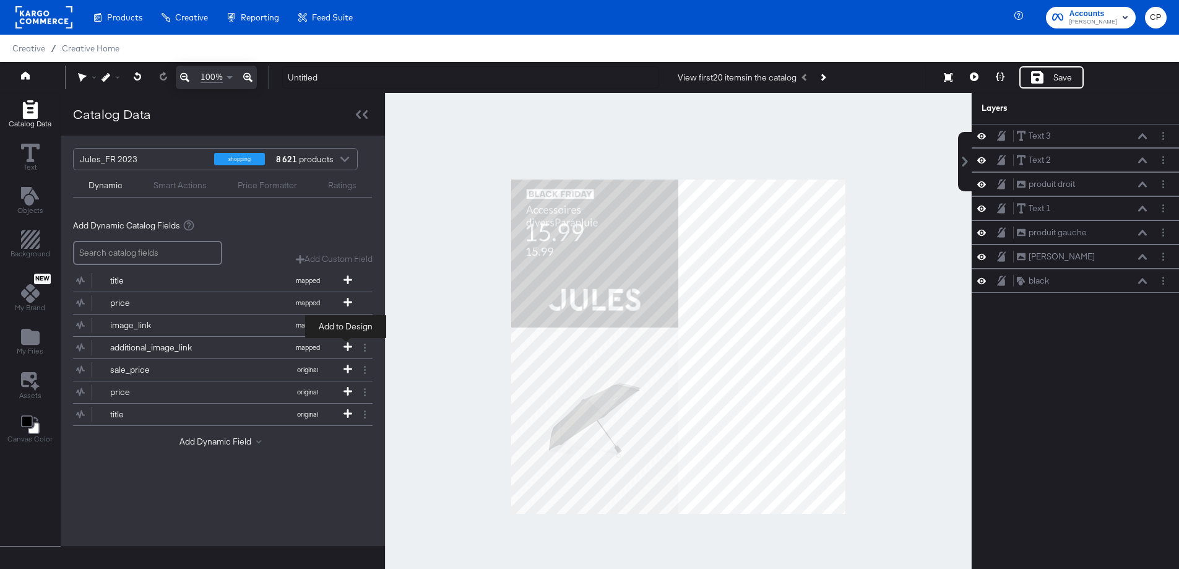
scroll to position [3, 0]
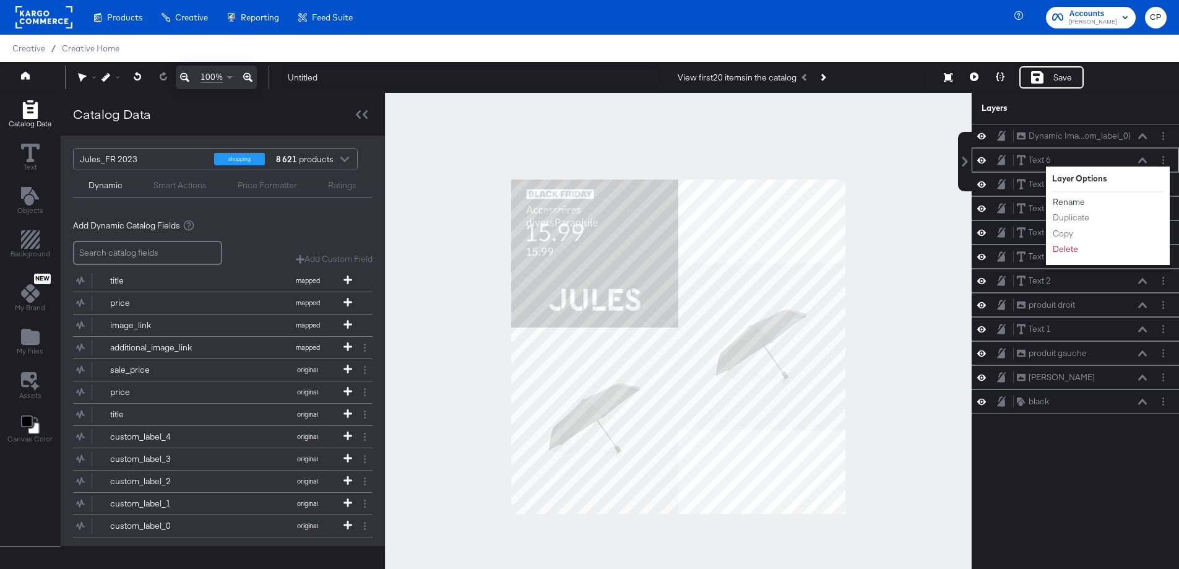
scroll to position [32, 0]
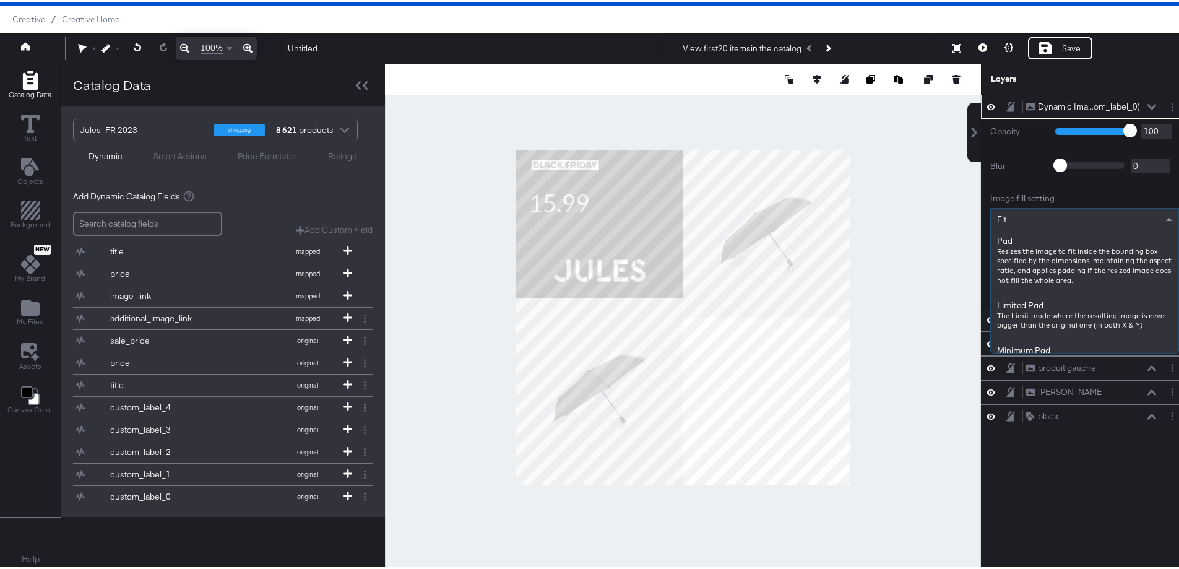
click at [1163, 220] on span at bounding box center [1170, 216] width 15 height 21
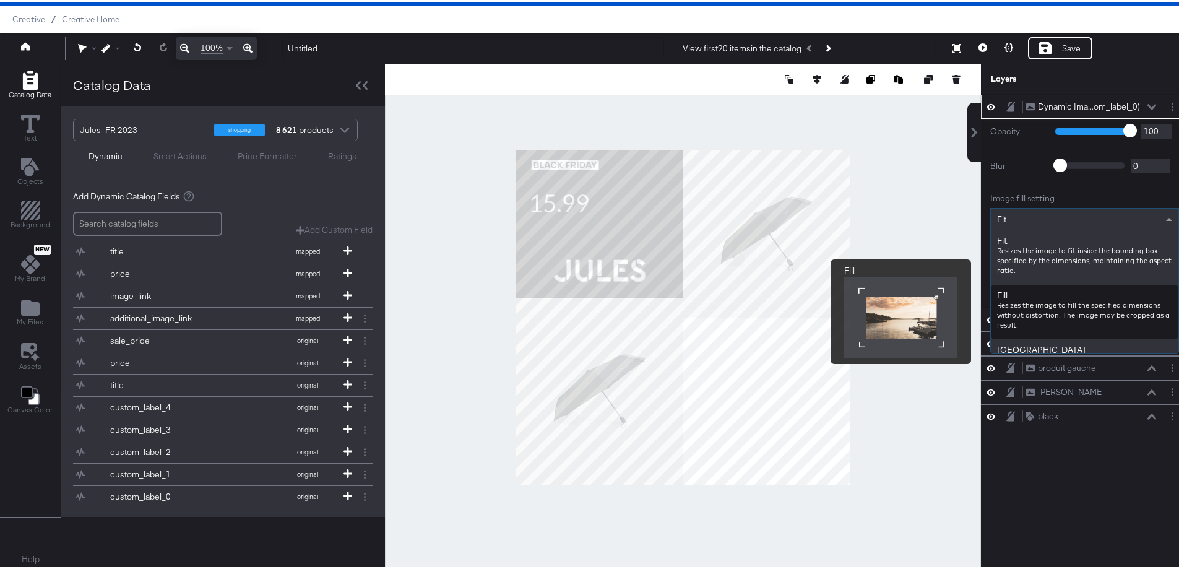
scroll to position [226, 0]
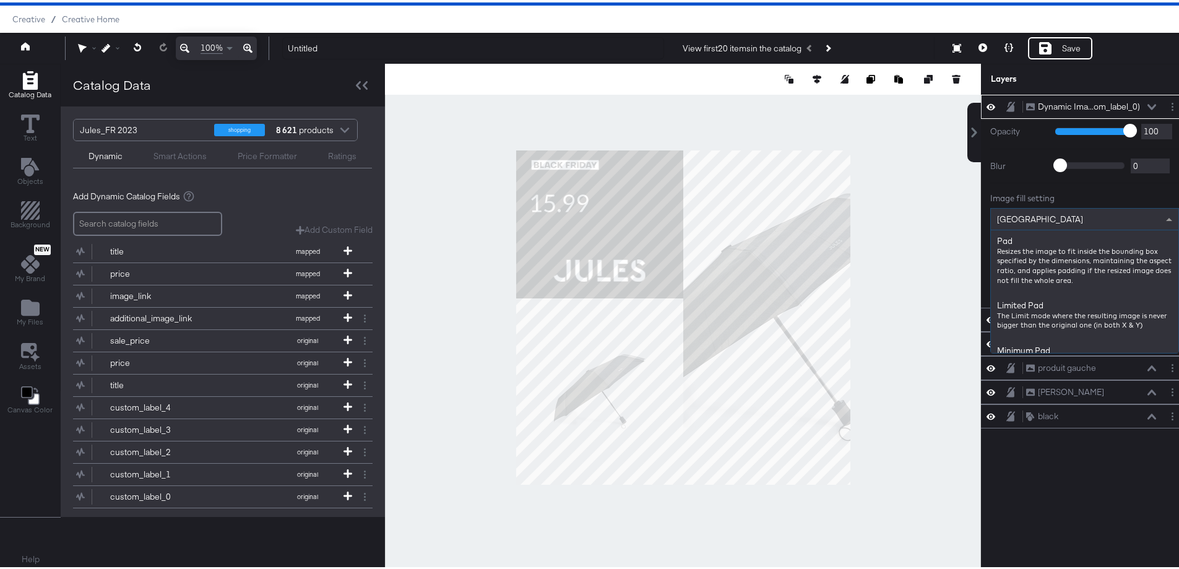
click at [1074, 222] on div "[GEOGRAPHIC_DATA]" at bounding box center [1085, 216] width 188 height 21
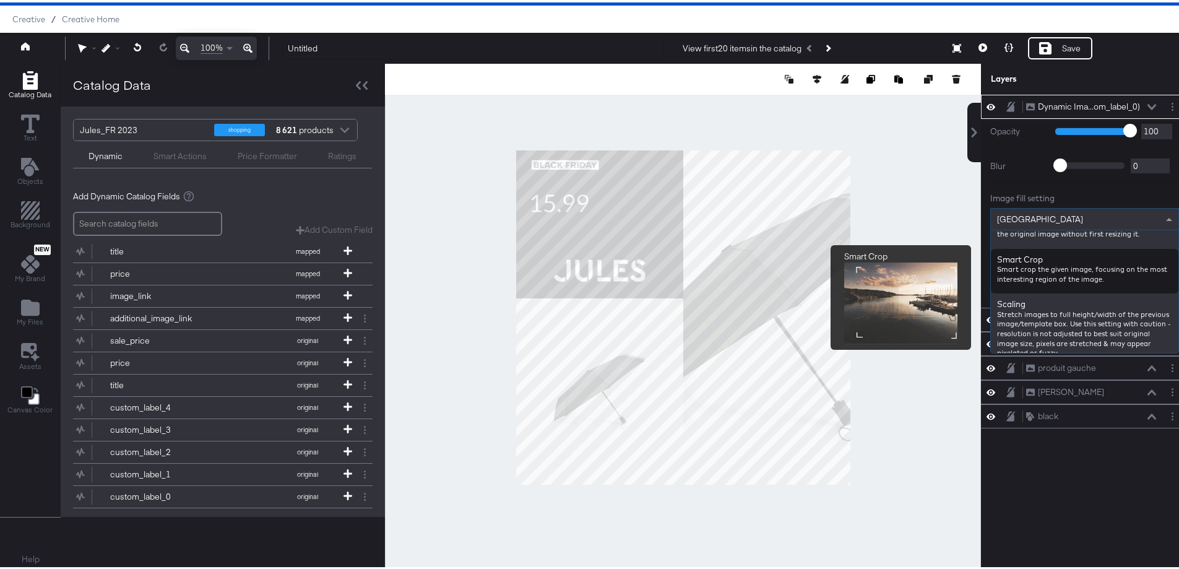
scroll to position [314, 0]
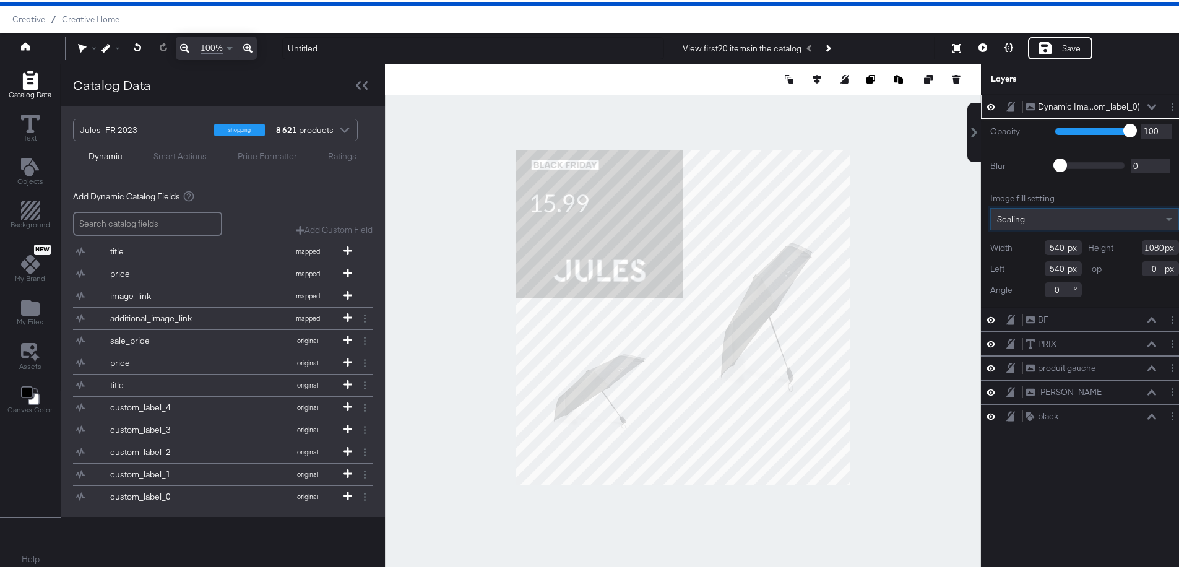
click at [890, 383] on div at bounding box center [683, 314] width 596 height 507
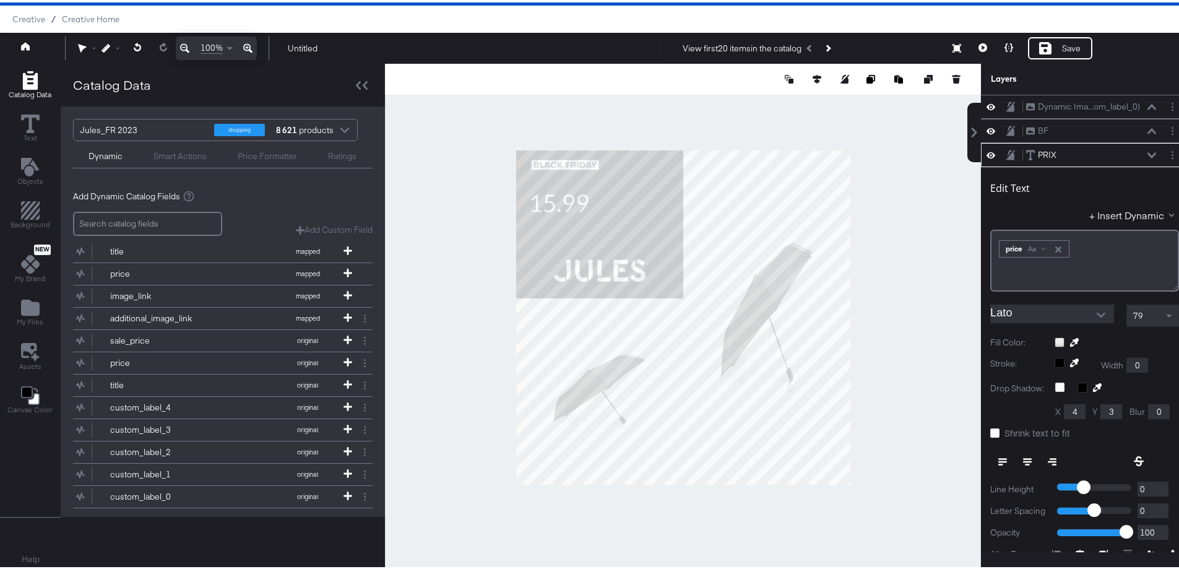
scroll to position [48, 0]
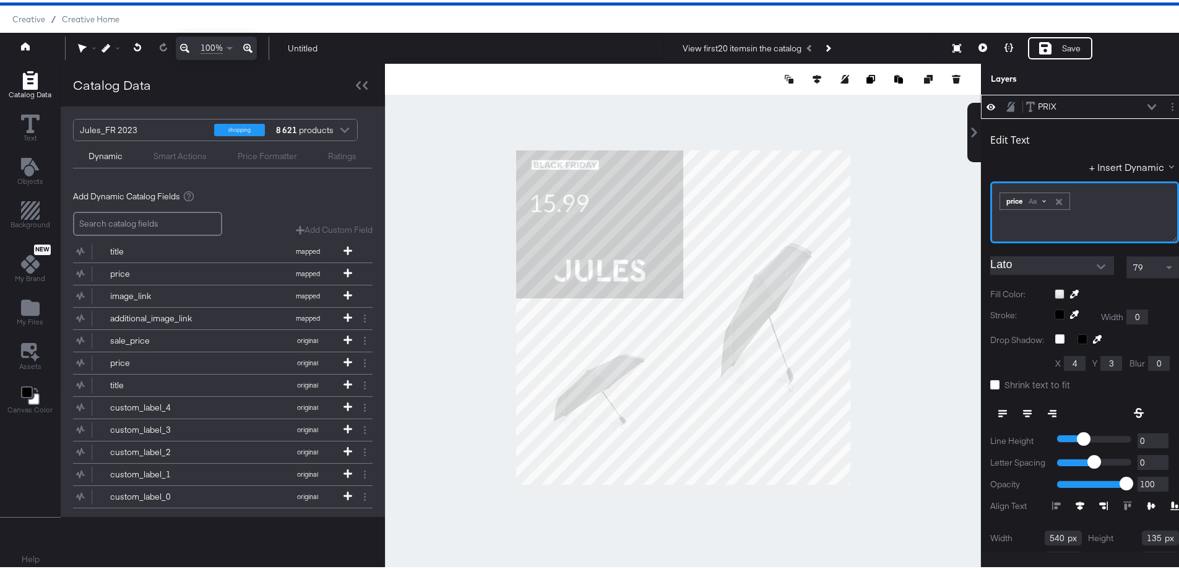
click at [1031, 197] on div "Aa" at bounding box center [1036, 199] width 29 height 10
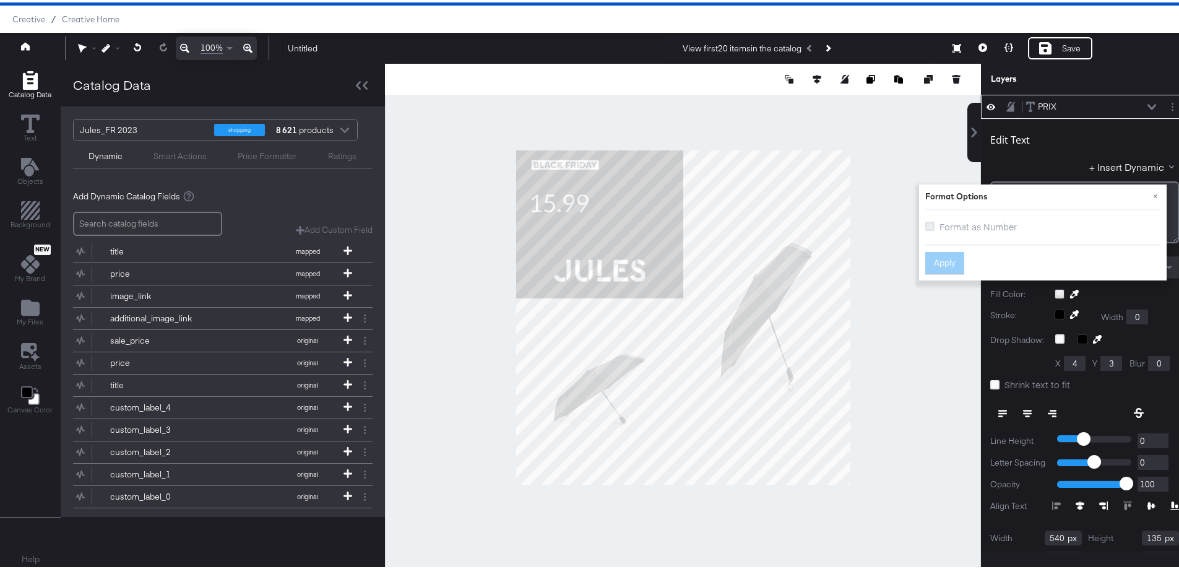
click at [925, 223] on icon at bounding box center [929, 223] width 9 height 9
click at [0, 0] on input "Format as Number" at bounding box center [0, 0] width 0 height 0
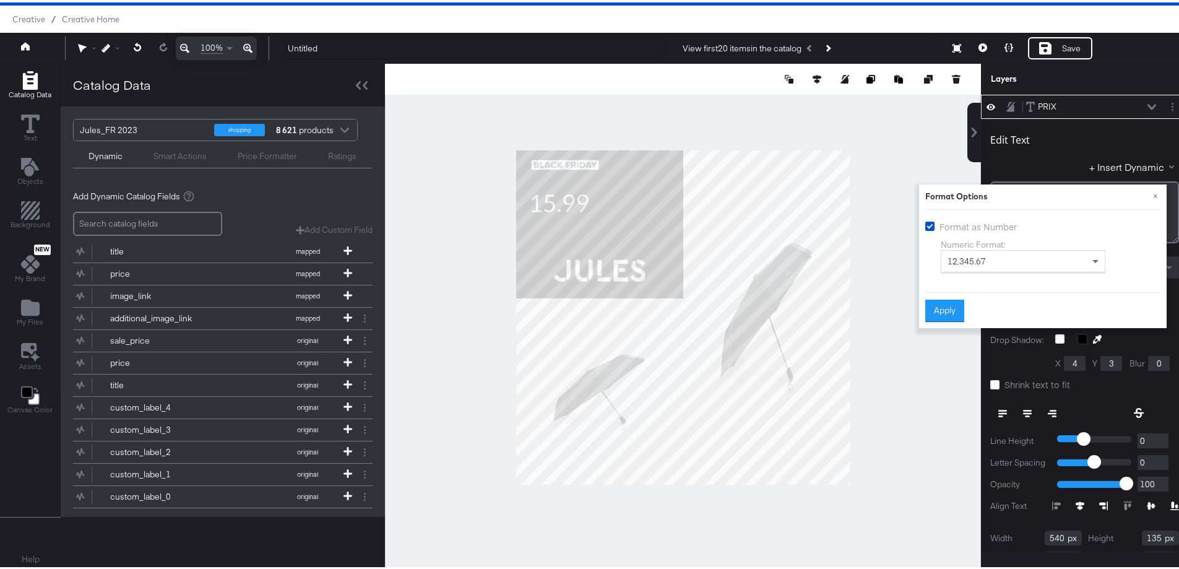
click at [983, 254] on div "12,345.67" at bounding box center [1022, 258] width 163 height 21
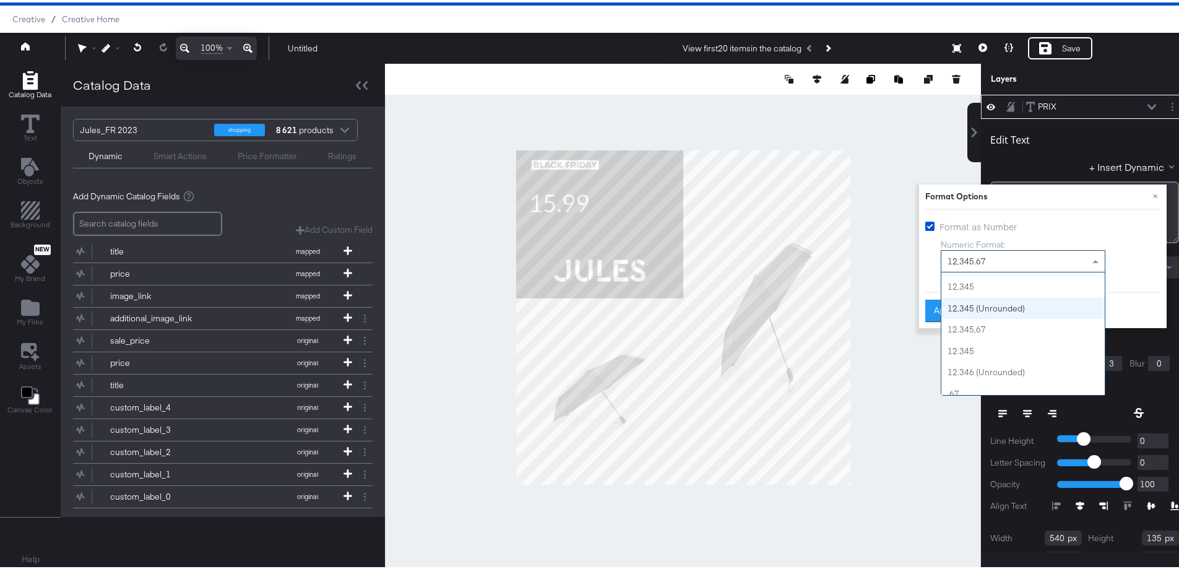
scroll to position [27, 0]
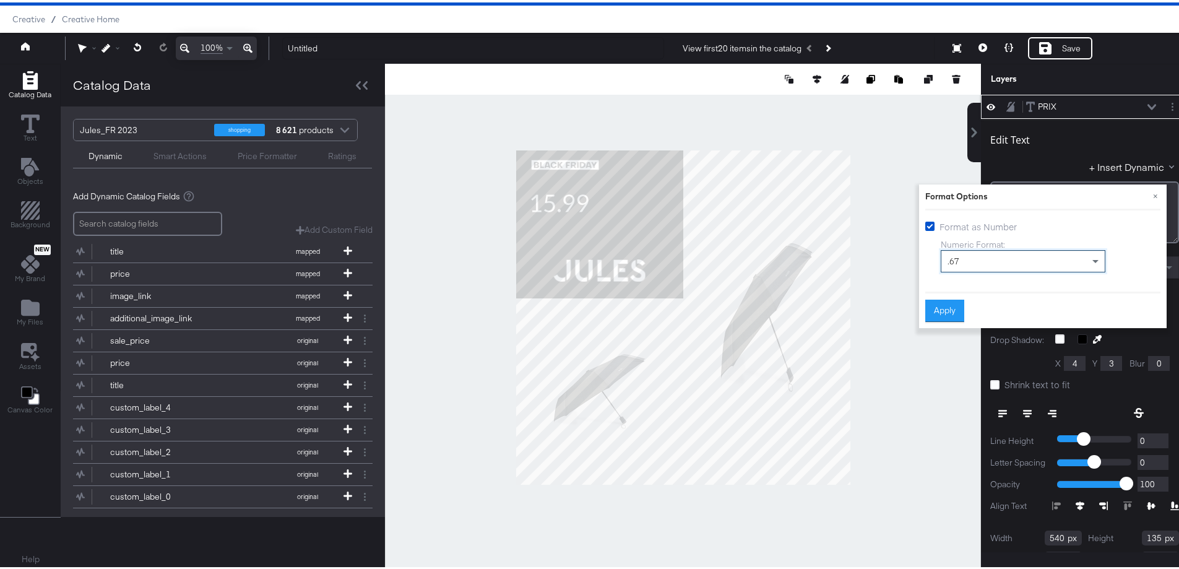
click at [954, 255] on div ".67" at bounding box center [1022, 258] width 163 height 21
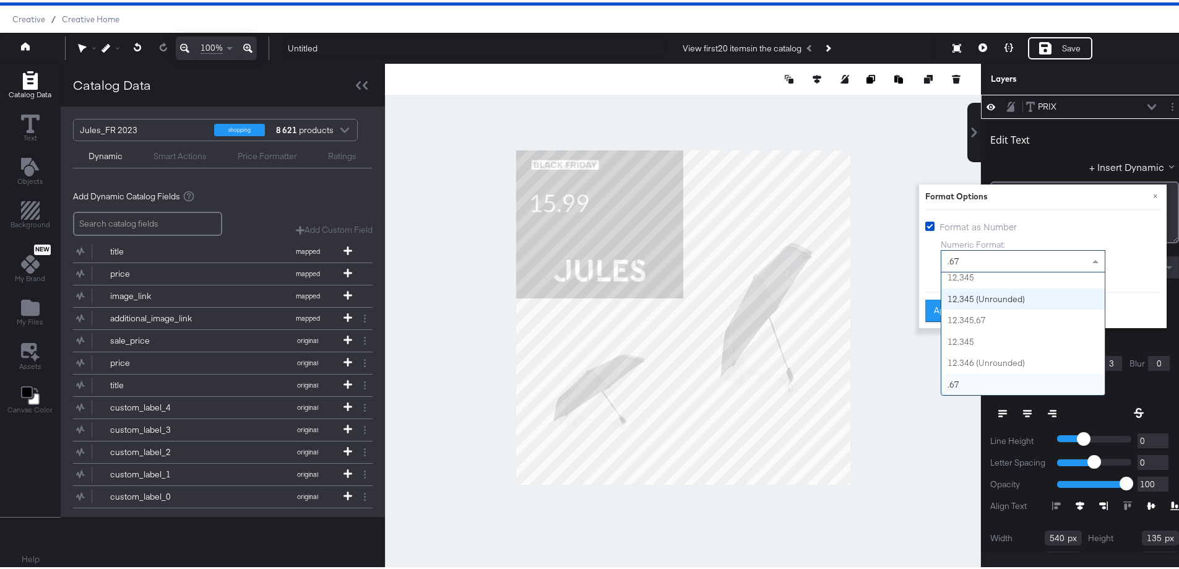
click at [883, 306] on div at bounding box center [683, 314] width 596 height 507
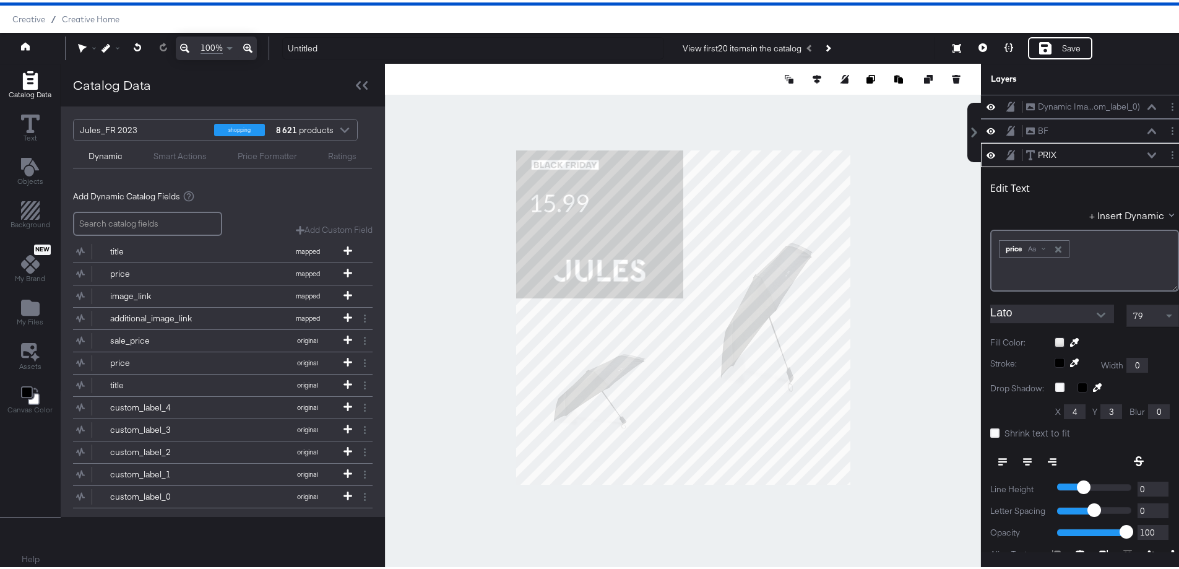
scroll to position [48, 0]
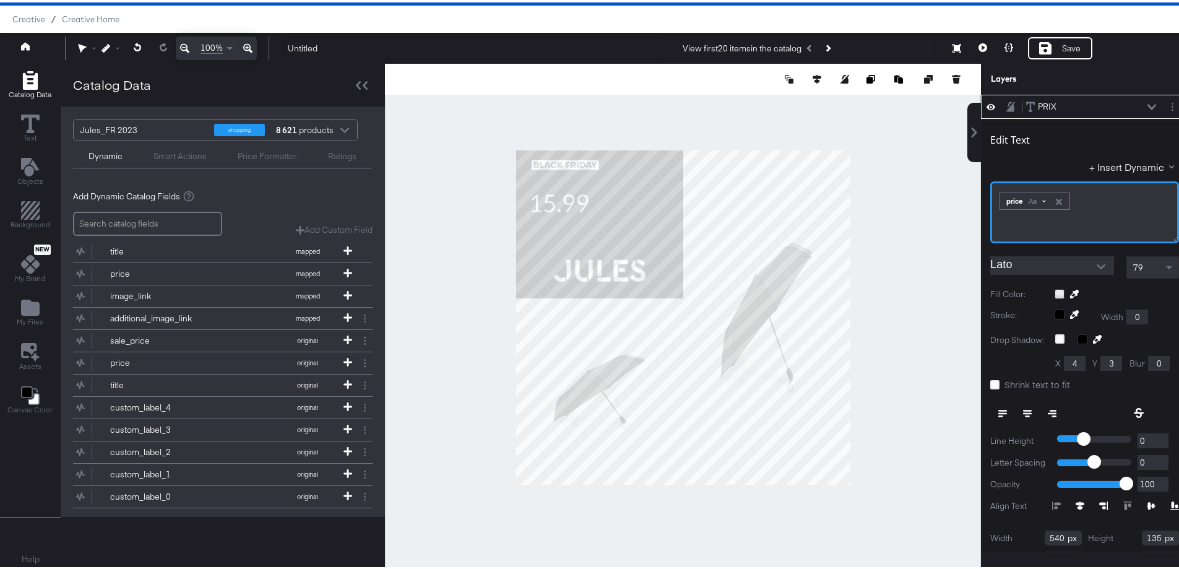
click at [1042, 198] on span at bounding box center [1044, 198] width 4 height 4
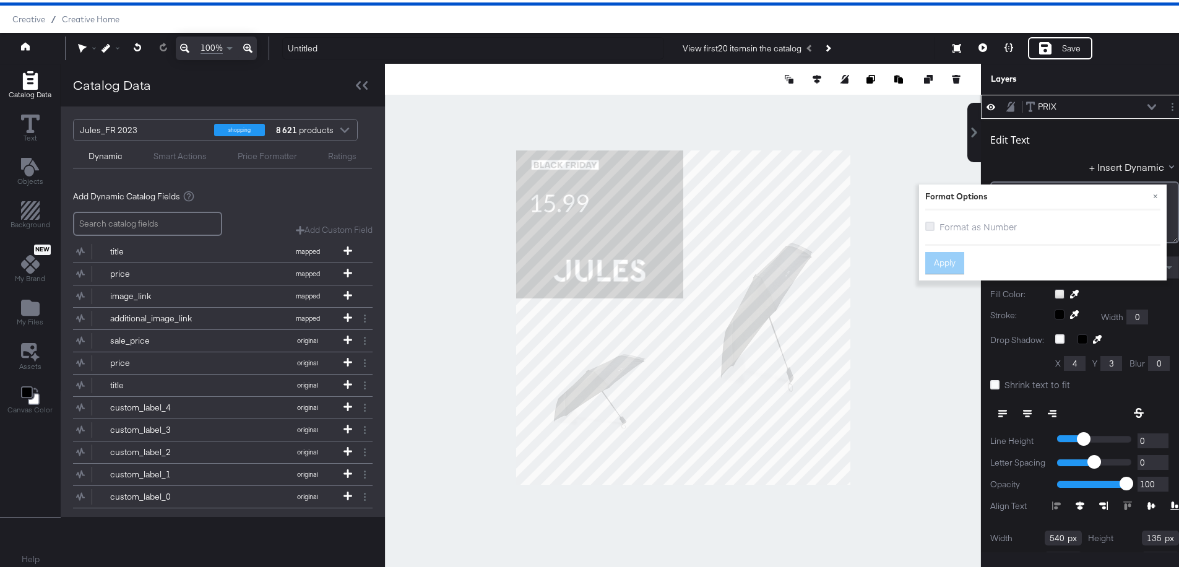
click at [925, 227] on icon at bounding box center [929, 223] width 9 height 9
click at [0, 0] on input "Format as Number" at bounding box center [0, 0] width 0 height 0
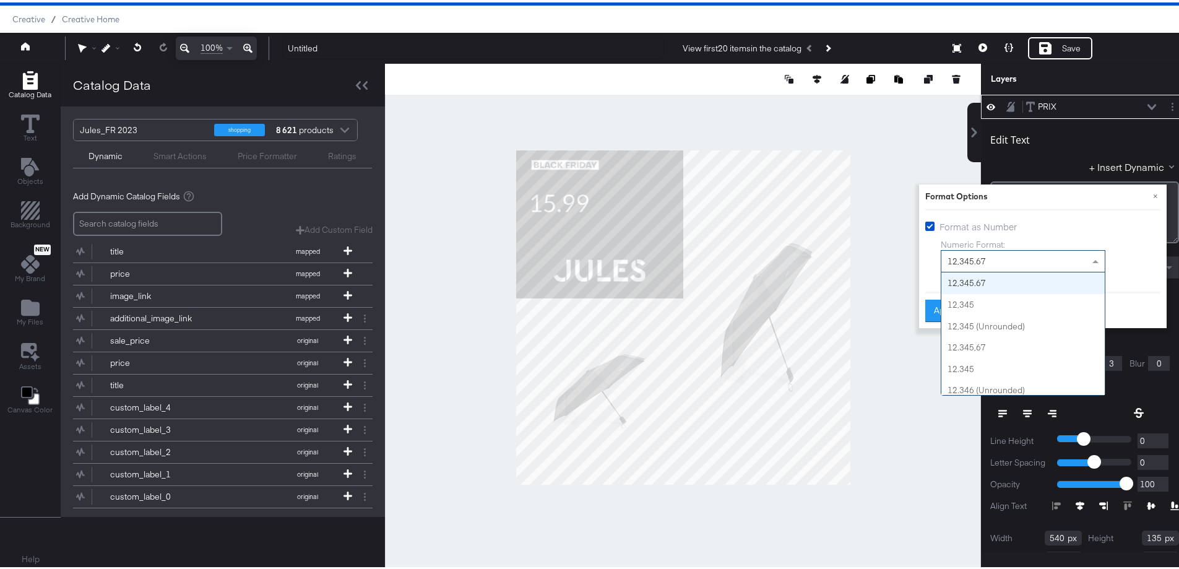
click at [960, 256] on span "12,345.67" at bounding box center [966, 258] width 38 height 11
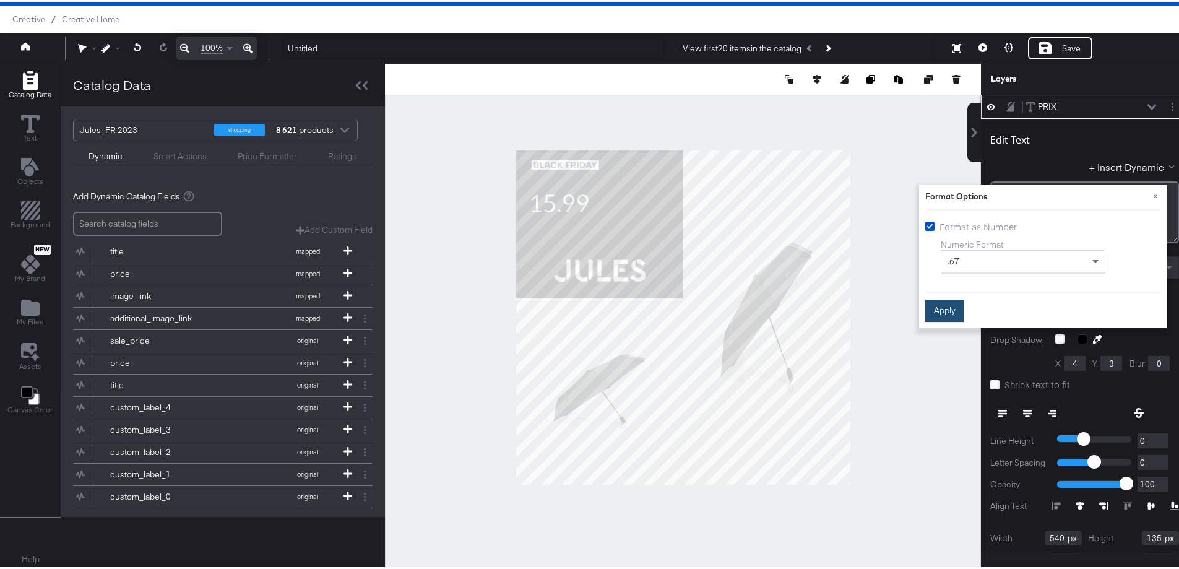
click at [934, 309] on button "Apply" at bounding box center [944, 308] width 39 height 22
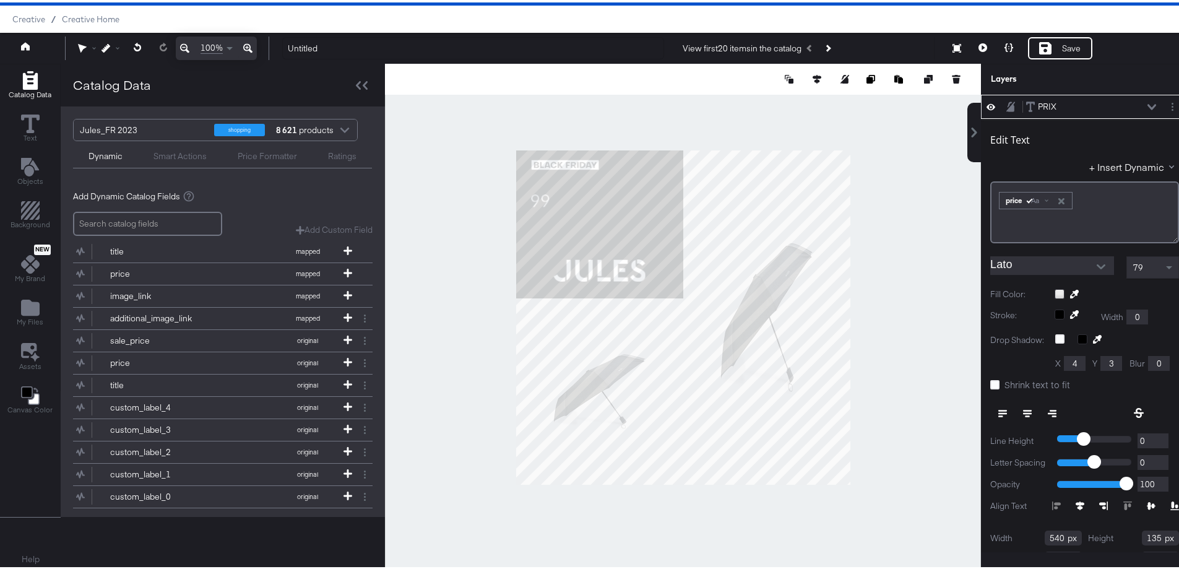
type input "391"
type input "98"
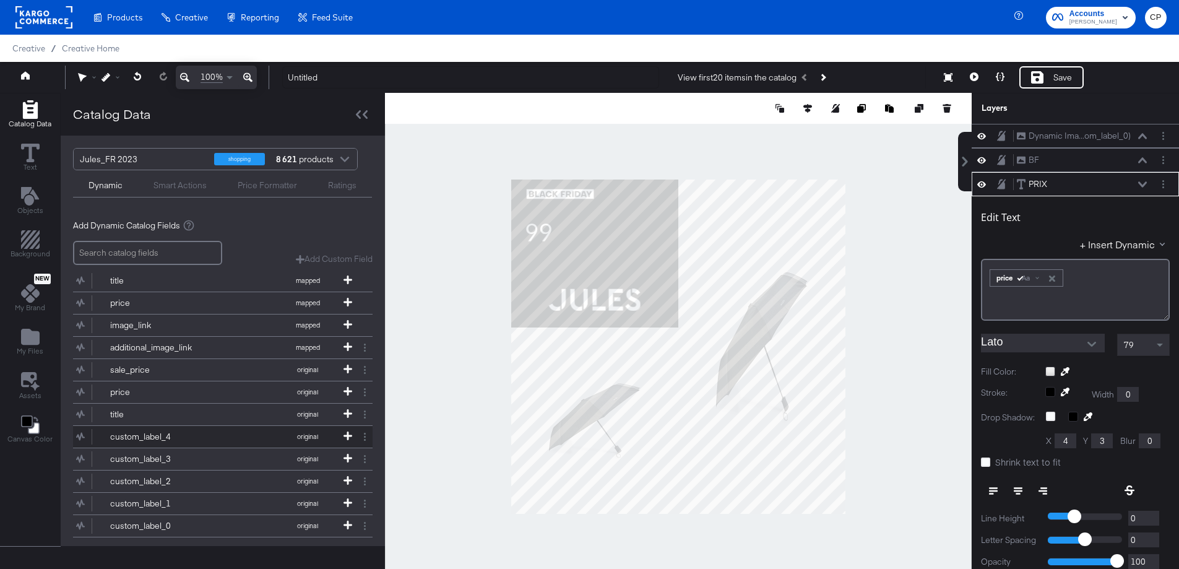
scroll to position [32, 0]
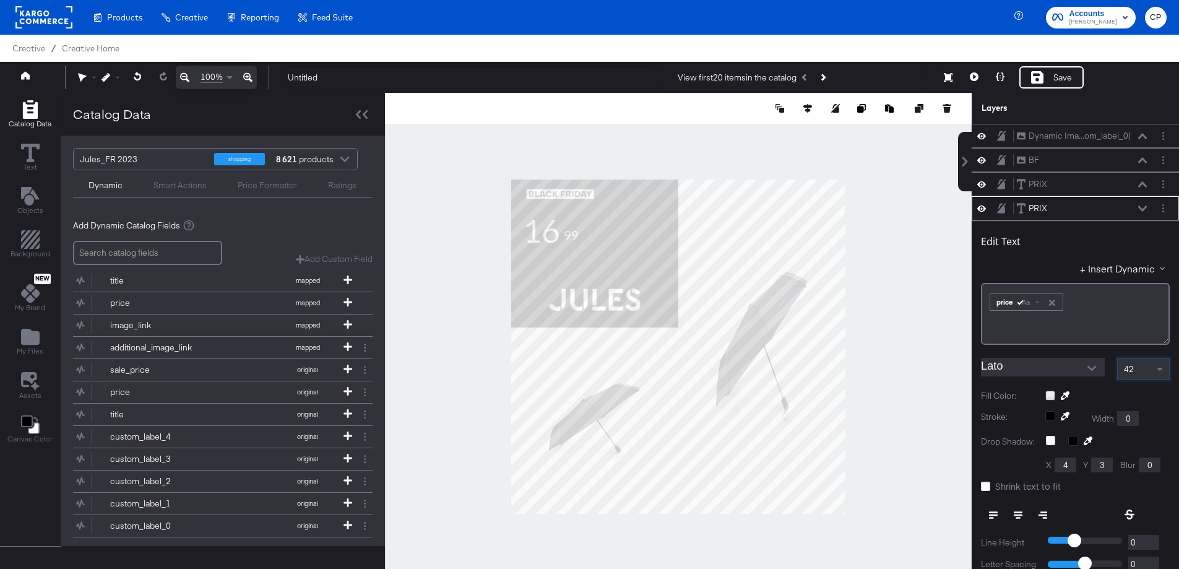
scroll to position [3, 0]
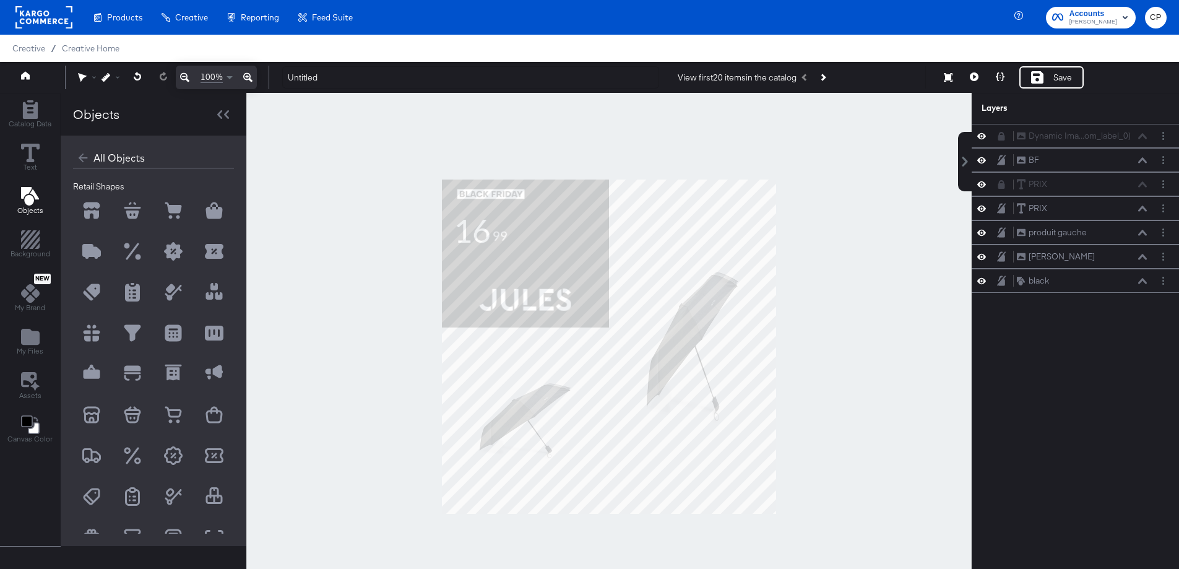
scroll to position [32, 0]
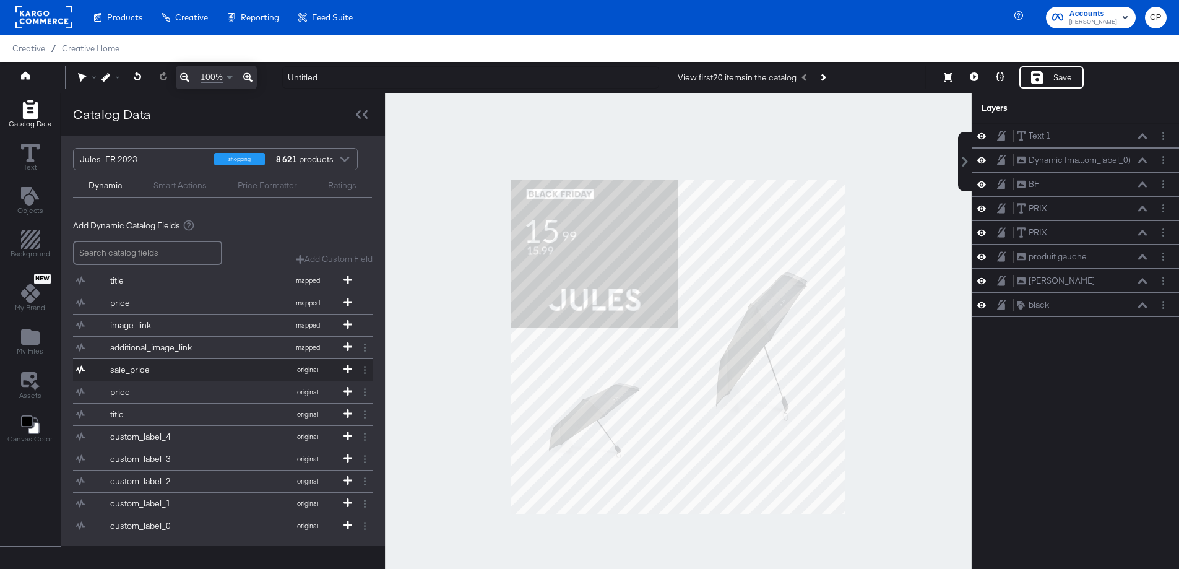
scroll to position [32, 0]
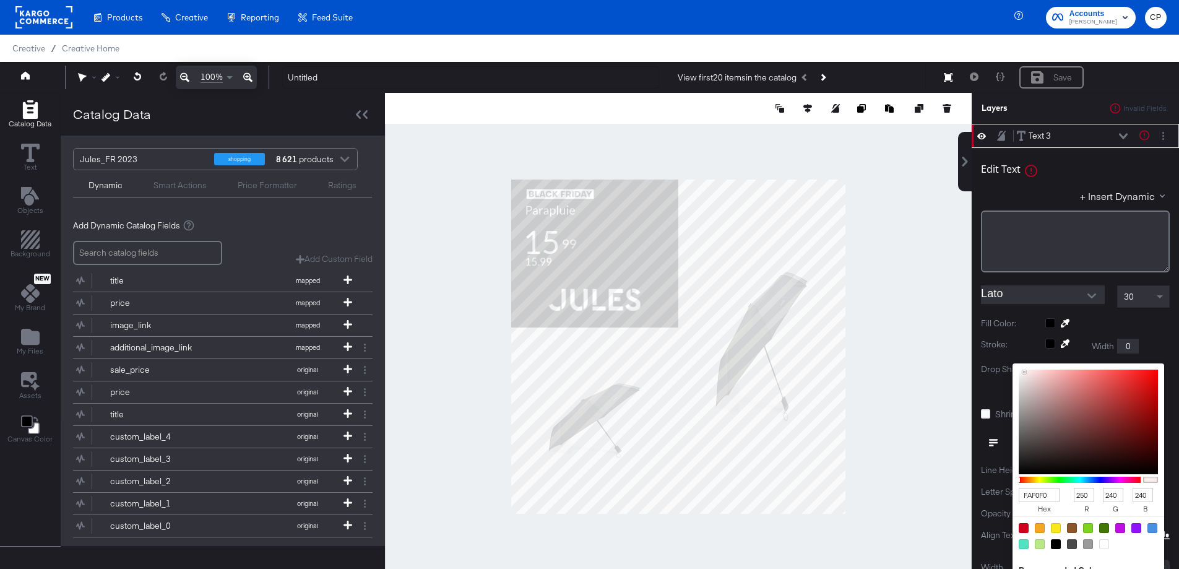
type input "FFFFFF"
type input "255"
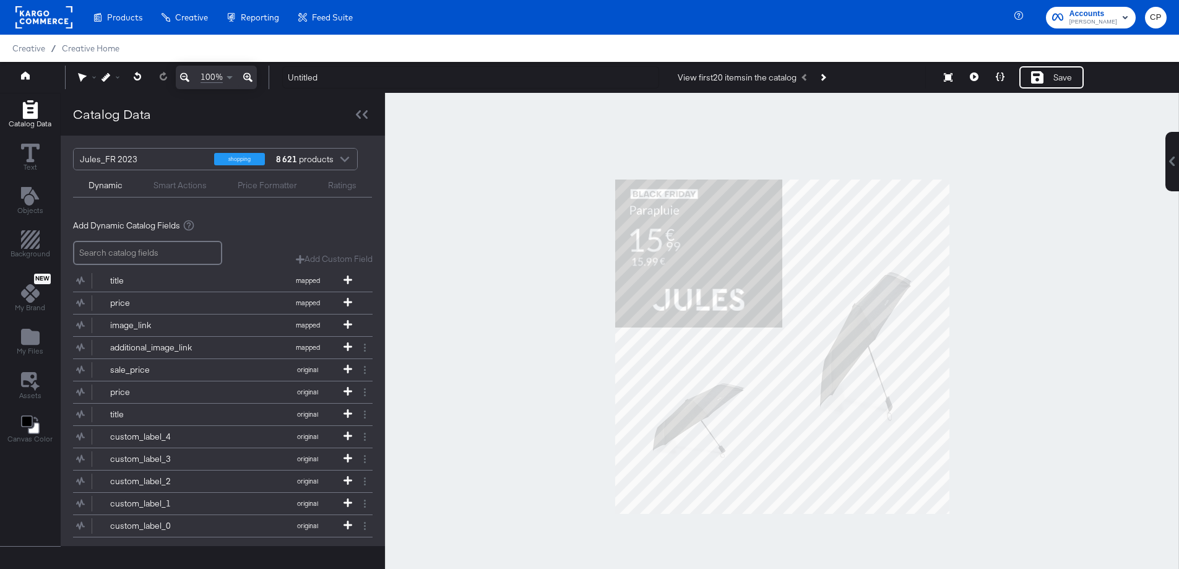
scroll to position [32, 0]
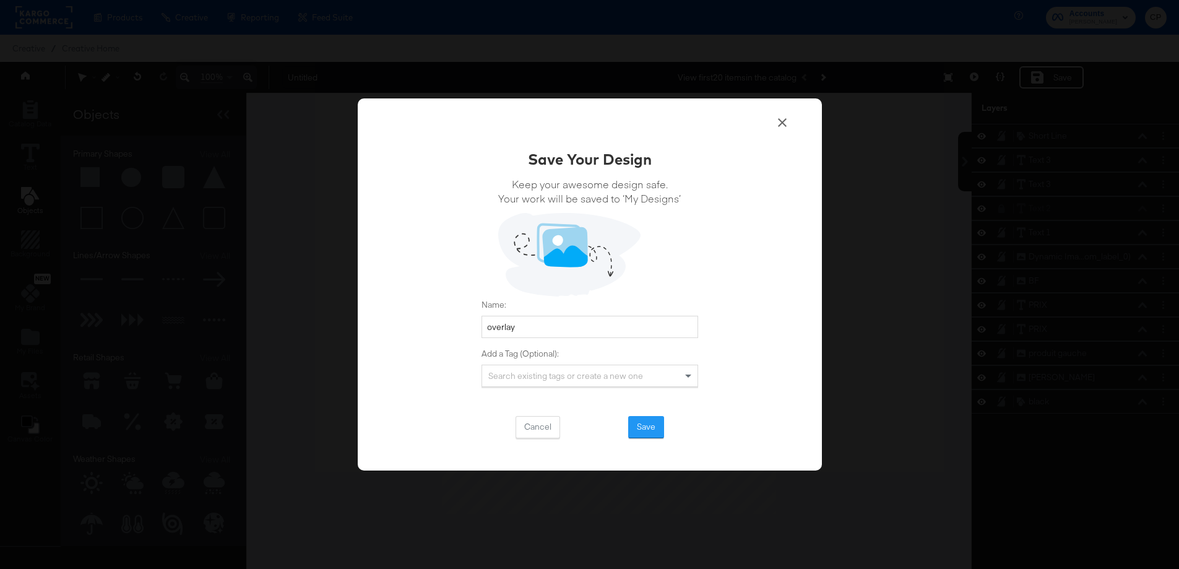
scroll to position [32, 0]
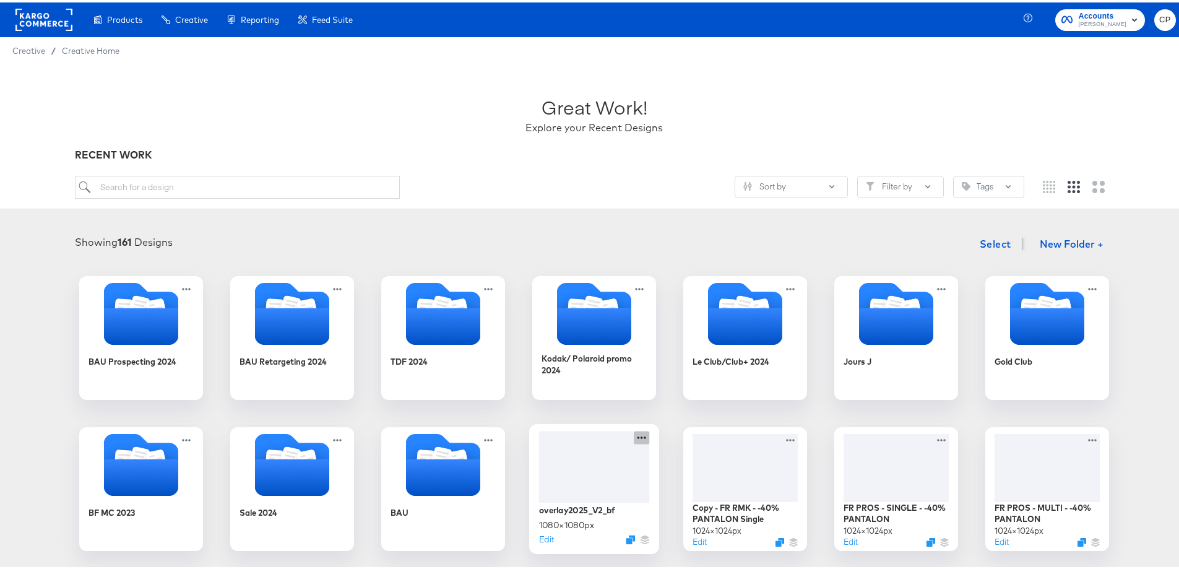
click at [636, 436] on icon at bounding box center [641, 434] width 15 height 13
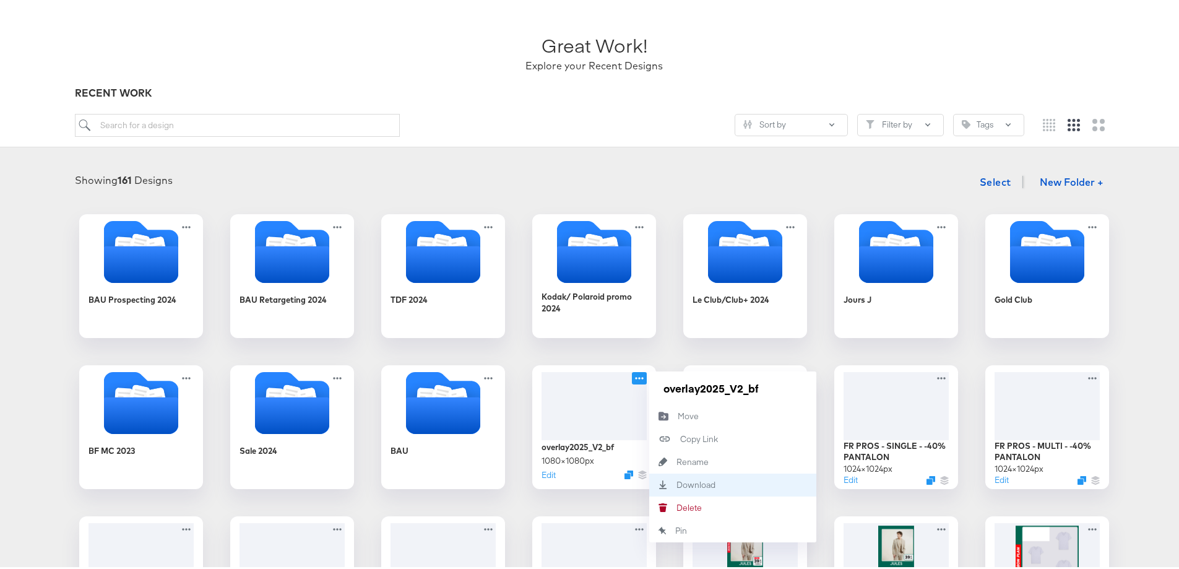
scroll to position [124, 0]
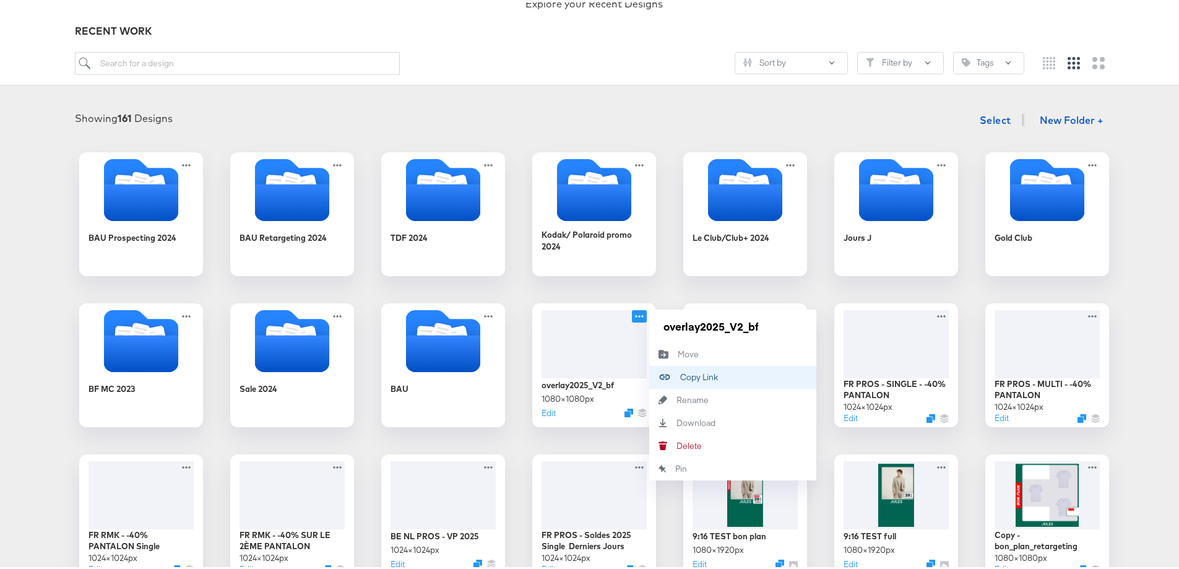
click at [680, 374] on div "Copy Link Copied!" at bounding box center [680, 374] width 0 height 0
